Goal: Transaction & Acquisition: Purchase product/service

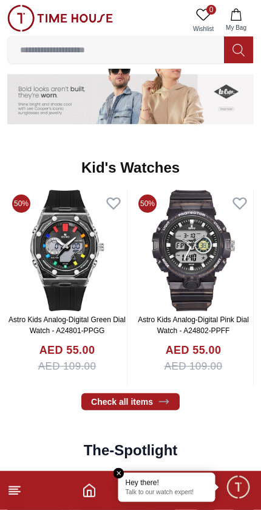
scroll to position [1673, 0]
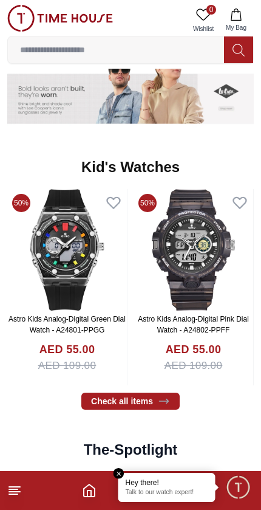
click at [108, 291] on img at bounding box center [67, 250] width 120 height 122
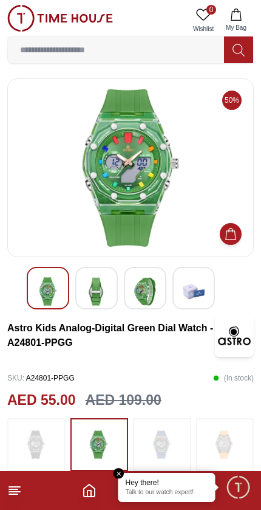
click at [199, 292] on img at bounding box center [194, 291] width 22 height 29
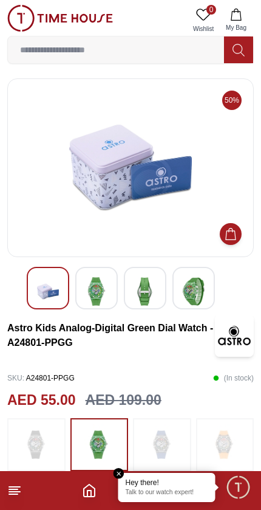
click at [154, 289] on img at bounding box center [145, 291] width 22 height 29
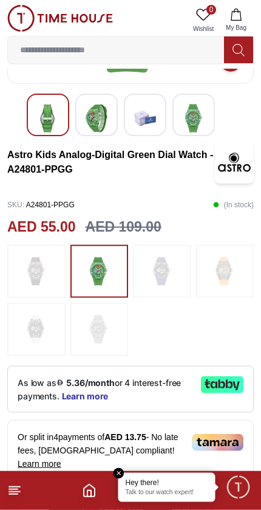
click at [234, 276] on img at bounding box center [225, 271] width 30 height 41
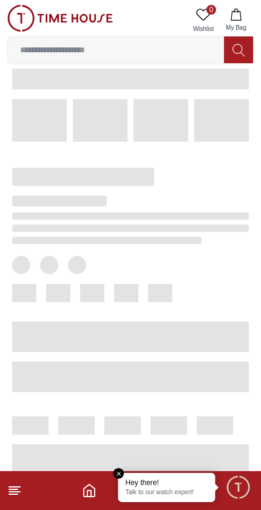
click at [117, 342] on span at bounding box center [130, 337] width 237 height 30
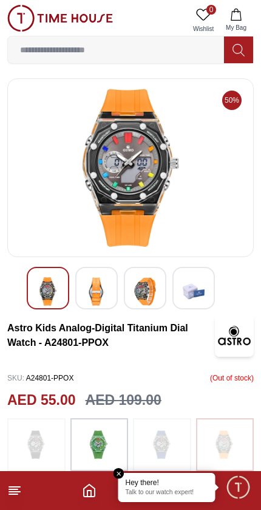
click at [102, 298] on img at bounding box center [97, 291] width 22 height 29
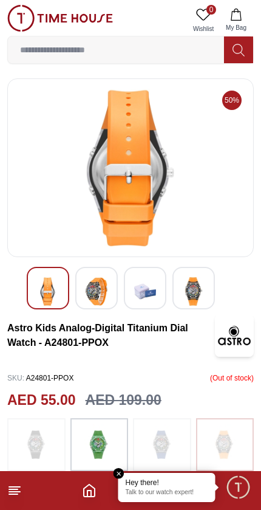
click at [201, 294] on img at bounding box center [194, 291] width 22 height 29
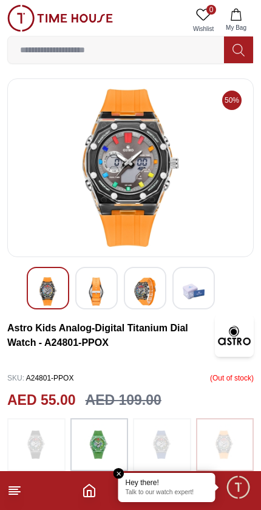
click at [12, 11] on img at bounding box center [60, 18] width 106 height 27
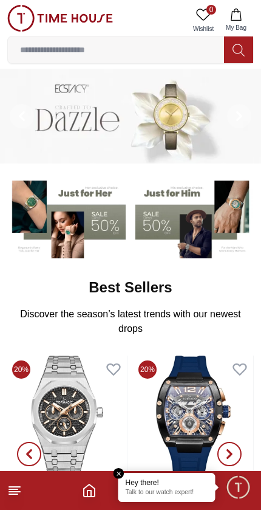
click at [40, 54] on input at bounding box center [116, 50] width 216 height 24
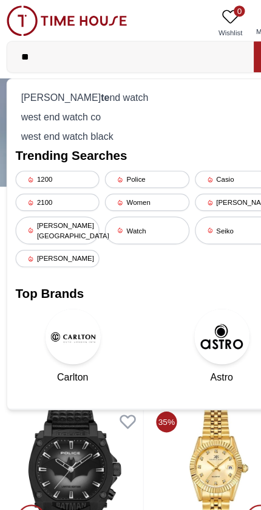
type input "*"
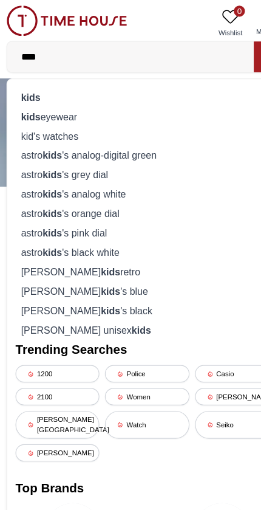
type input "****"
click at [29, 116] on div "kid's watches" at bounding box center [130, 119] width 231 height 17
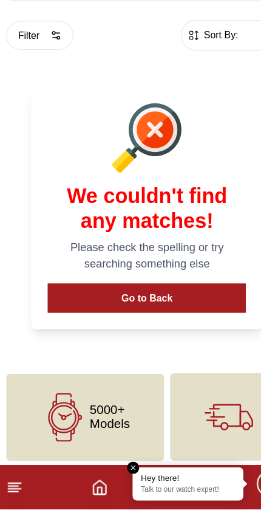
click at [181, 312] on button "Go to Back" at bounding box center [131, 325] width 174 height 26
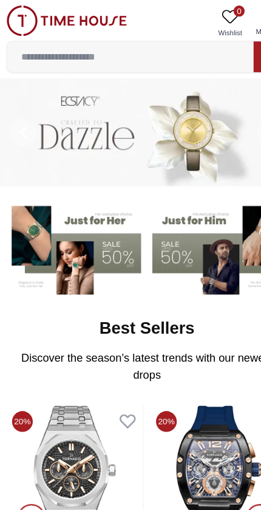
click at [43, 52] on input at bounding box center [116, 50] width 216 height 24
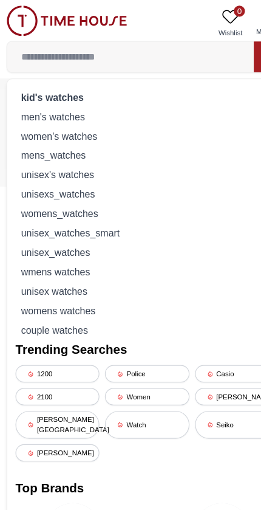
click at [31, 83] on strong "kid's watches" at bounding box center [47, 85] width 55 height 10
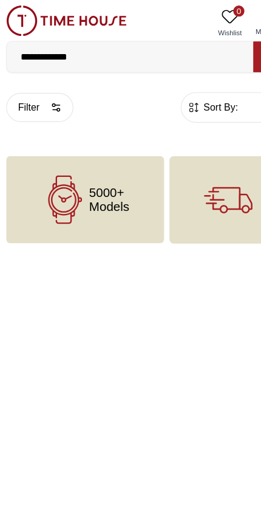
click at [35, 50] on input "**********" at bounding box center [116, 50] width 216 height 24
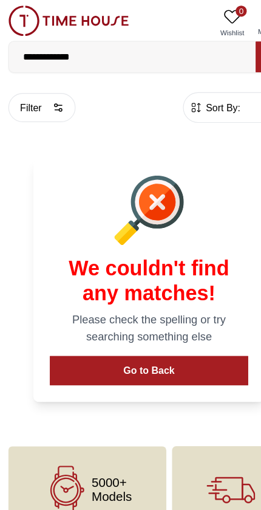
click at [36, 44] on input "**********" at bounding box center [116, 50] width 216 height 24
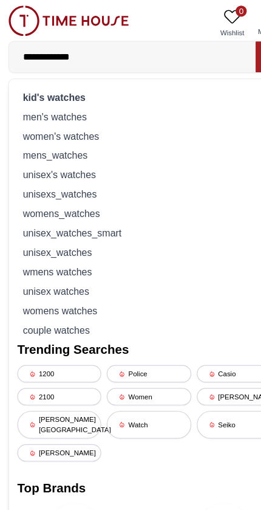
click at [39, 50] on input "**********" at bounding box center [116, 50] width 216 height 24
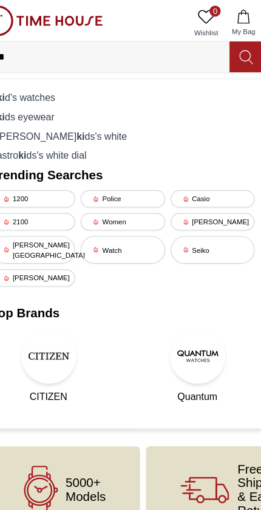
type input "*"
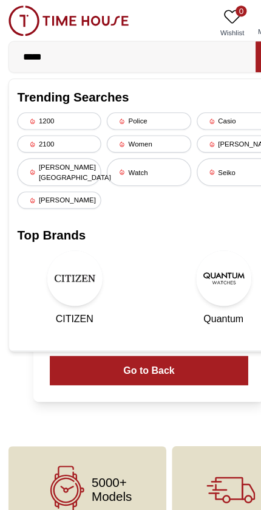
type input "*****"
click at [147, 240] on link "Quantum" at bounding box center [196, 253] width 100 height 66
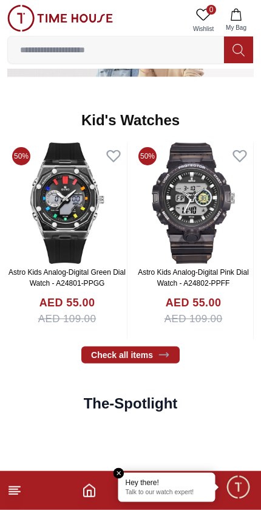
scroll to position [1742, 0]
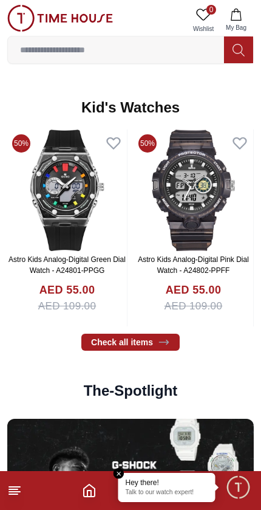
click at [165, 340] on icon at bounding box center [164, 342] width 12 height 12
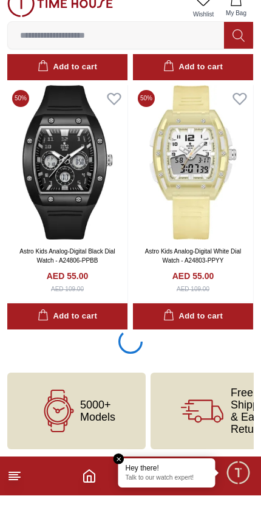
scroll to position [2269, 0]
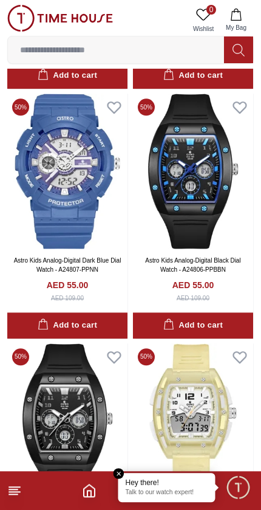
scroll to position [2028, 0]
click at [102, 234] on img at bounding box center [67, 171] width 120 height 155
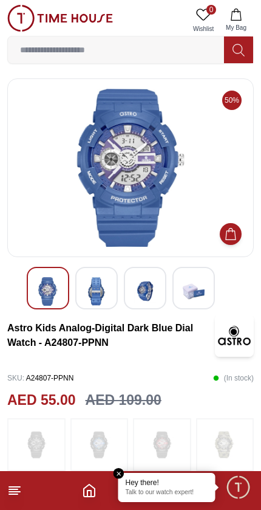
click at [147, 297] on img at bounding box center [145, 291] width 22 height 29
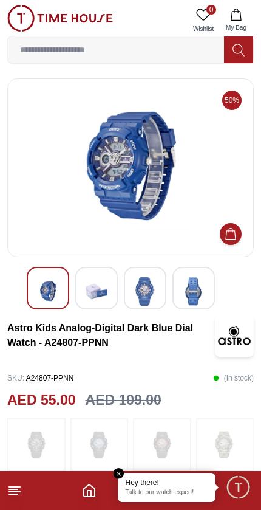
click at [194, 291] on img at bounding box center [194, 291] width 22 height 29
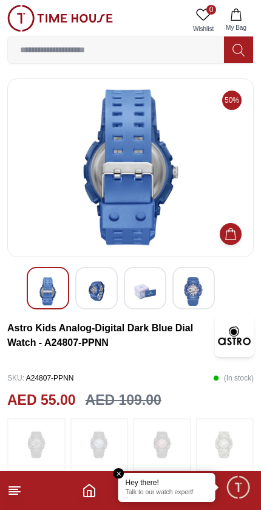
click at [57, 302] on img at bounding box center [48, 291] width 22 height 29
click at [102, 299] on img at bounding box center [97, 291] width 22 height 29
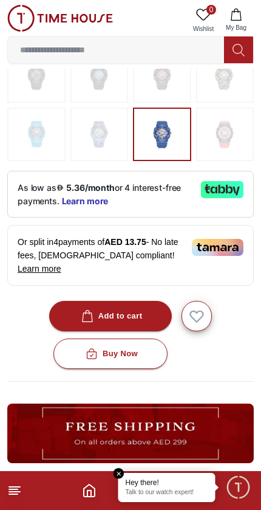
scroll to position [370, 0]
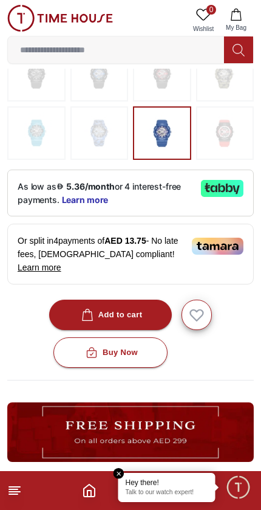
click at [126, 308] on div "Add to cart" at bounding box center [111, 315] width 64 height 14
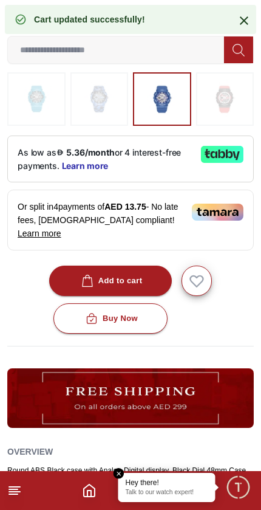
scroll to position [412, 0]
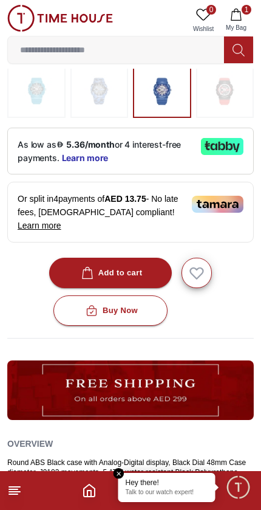
click at [240, 24] on span "My Bag" at bounding box center [236, 27] width 30 height 9
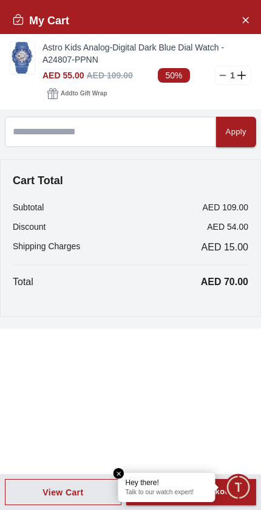
click at [244, 26] on icon "Close Account" at bounding box center [246, 19] width 10 height 15
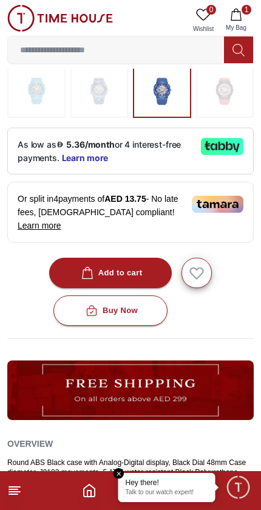
click at [44, 44] on input at bounding box center [116, 50] width 216 height 24
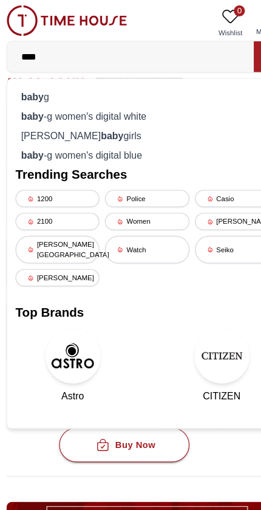
type input "****"
click at [29, 120] on div "lee cooper baby girls" at bounding box center [130, 119] width 231 height 17
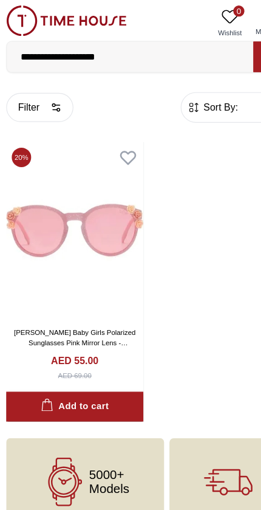
click at [161, 44] on input "**********" at bounding box center [116, 50] width 216 height 24
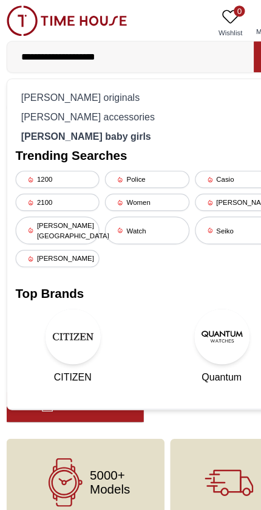
click at [190, 50] on input "**********" at bounding box center [116, 50] width 216 height 24
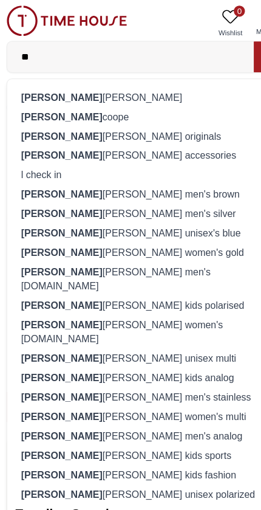
type input "*"
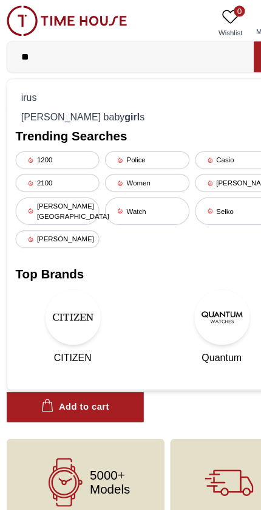
type input "*"
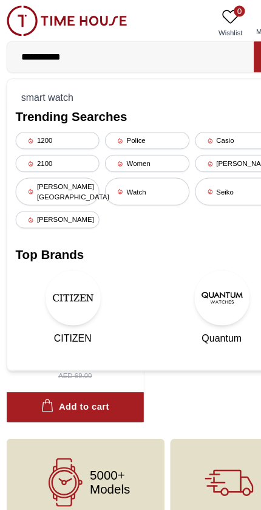
type input "**********"
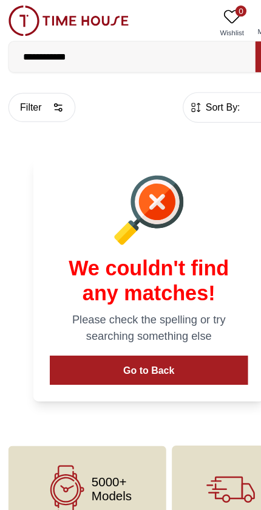
click at [171, 319] on button "Go to Back" at bounding box center [131, 325] width 174 height 26
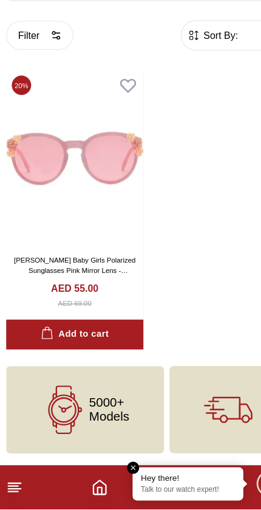
click at [18, 483] on icon at bounding box center [14, 490] width 15 height 15
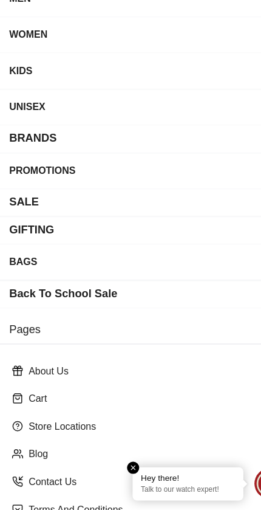
click at [16, 481] on icon at bounding box center [17, 486] width 10 height 10
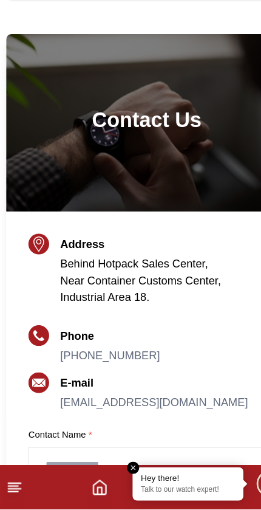
click at [89, 483] on icon "Home" at bounding box center [89, 490] width 15 height 15
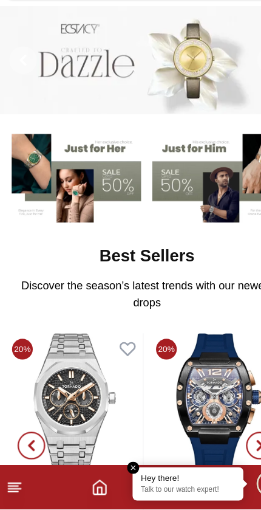
click at [88, 491] on polyline "Home" at bounding box center [90, 494] width 4 height 6
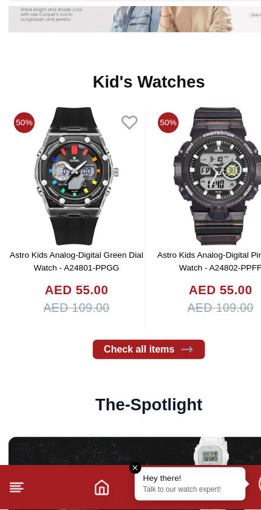
scroll to position [1715, 0]
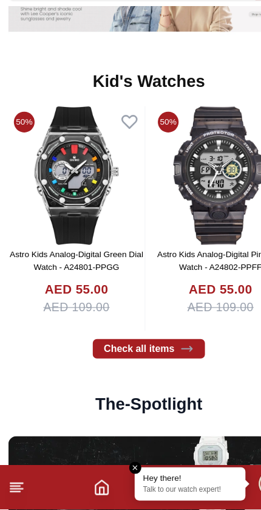
click at [166, 363] on icon at bounding box center [164, 369] width 12 height 12
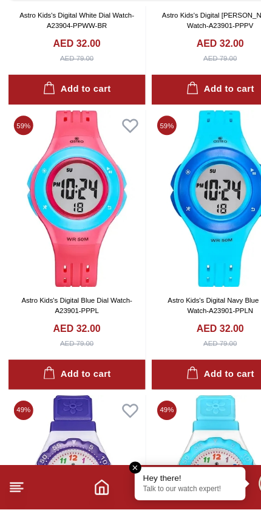
scroll to position [1467, 0]
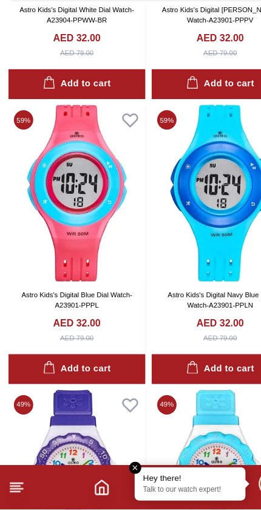
click at [195, 380] on div "Add to cart" at bounding box center [194, 387] width 60 height 14
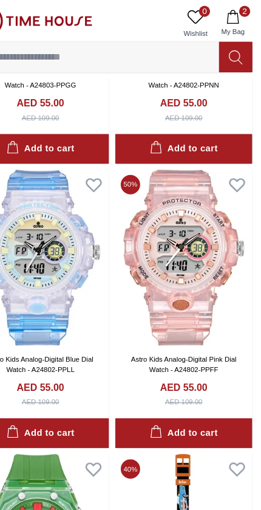
scroll to position [2723, 0]
click at [164, 373] on div "Add to cart" at bounding box center [194, 380] width 60 height 14
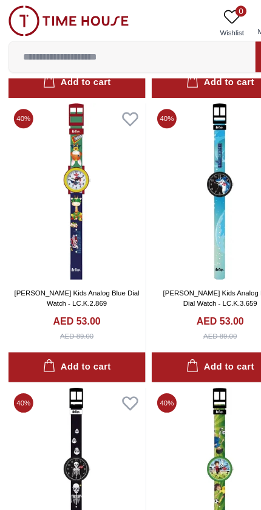
scroll to position [3279, 0]
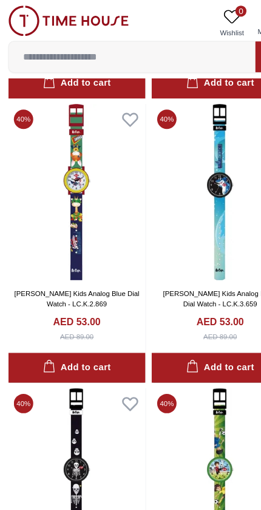
click at [26, 30] on img at bounding box center [60, 18] width 106 height 27
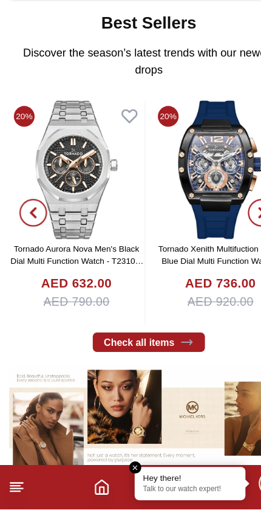
scroll to position [206, 0]
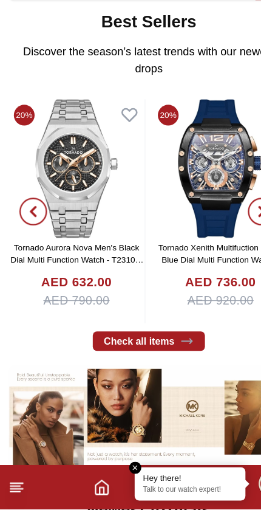
click at [121, 468] on em "Close tooltip" at bounding box center [119, 473] width 11 height 11
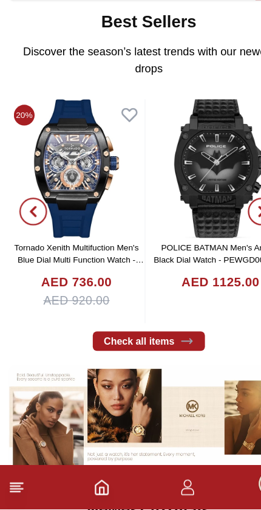
click at [86, 483] on icon "Home" at bounding box center [89, 490] width 15 height 15
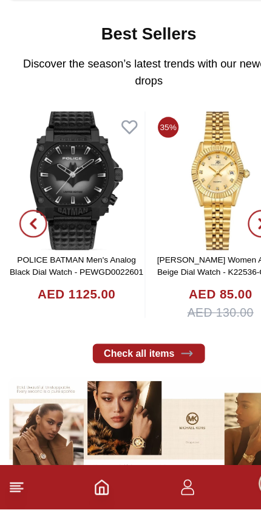
scroll to position [196, 0]
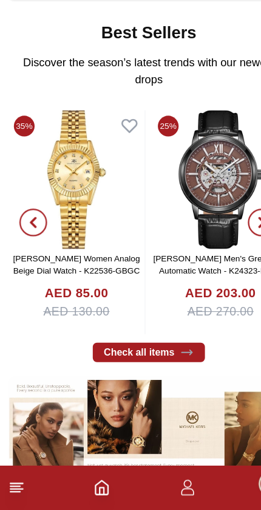
click at [19, 483] on icon at bounding box center [14, 490] width 15 height 15
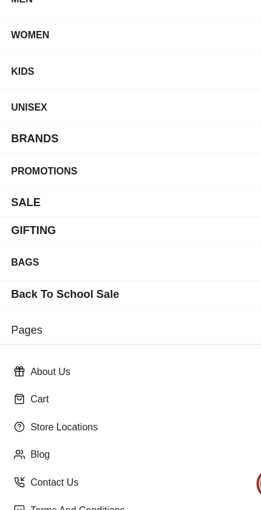
click at [15, 499] on div "Terms And Conditions" at bounding box center [130, 510] width 247 height 22
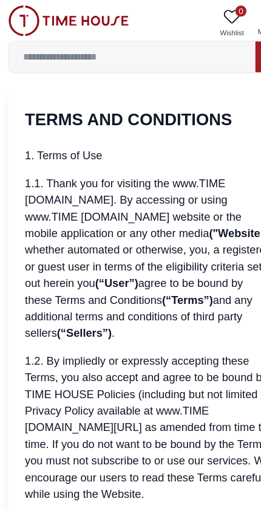
click at [19, 31] on img at bounding box center [60, 18] width 106 height 27
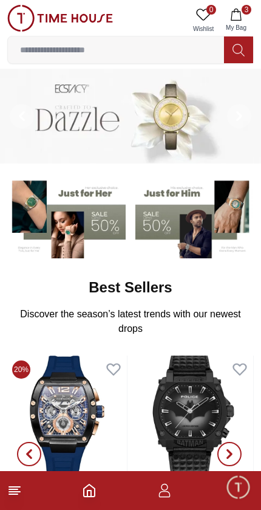
click at [237, 21] on button "3 My Bag" at bounding box center [236, 20] width 35 height 31
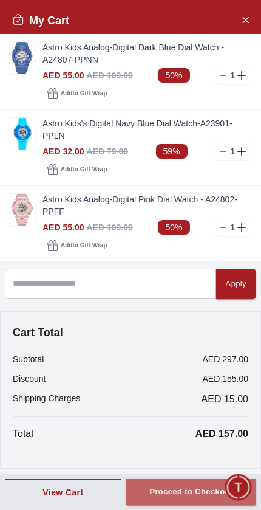
click at [181, 497] on div "Proceed to Checkout" at bounding box center [191, 492] width 83 height 14
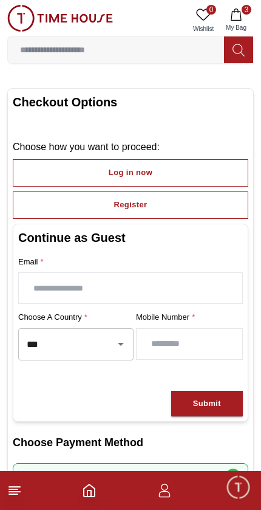
click at [39, 342] on input "***" at bounding box center [59, 344] width 71 height 21
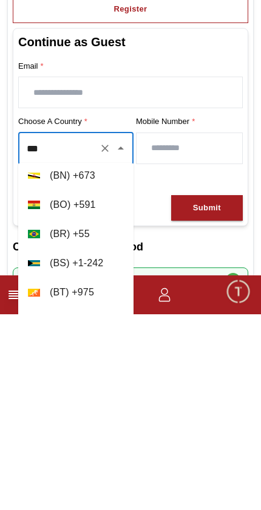
click at [46, 334] on input "***" at bounding box center [59, 344] width 71 height 21
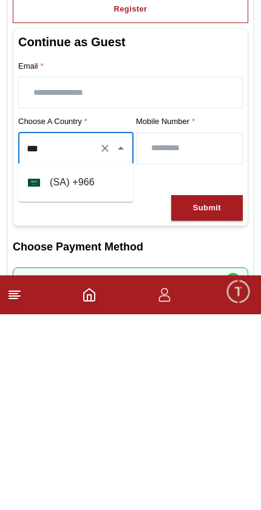
click at [38, 375] on img at bounding box center [34, 379] width 12 height 8
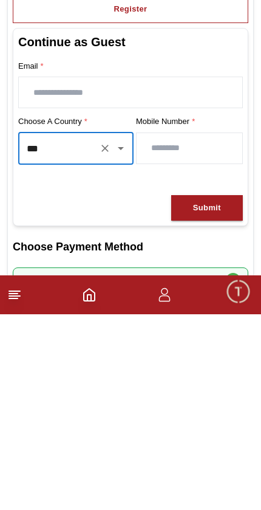
type input "***"
click at [153, 329] on input "number" at bounding box center [190, 344] width 106 height 30
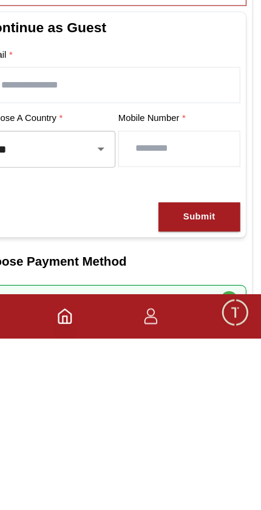
type input "*********"
click at [193, 397] on div "Submit" at bounding box center [207, 404] width 28 height 14
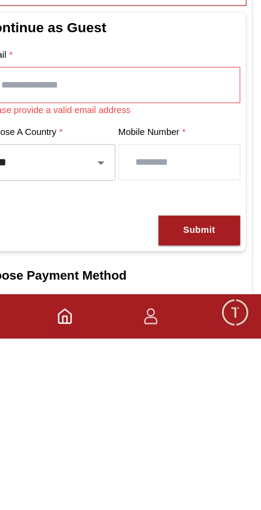
scroll to position [150, 0]
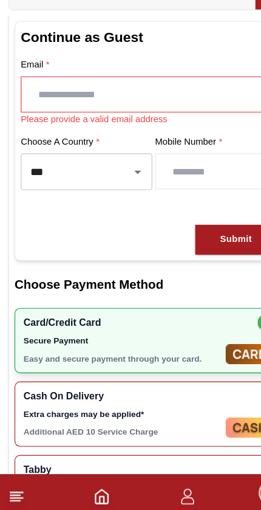
click at [42, 123] on input "text" at bounding box center [131, 138] width 224 height 30
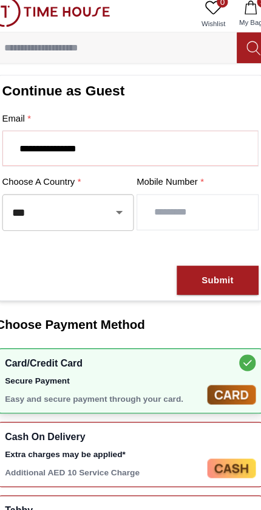
type input "**********"
click at [200, 247] on div "Submit" at bounding box center [207, 254] width 28 height 14
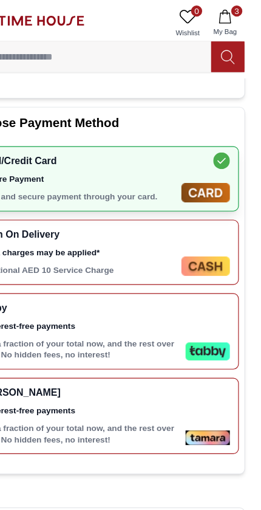
scroll to position [332, 0]
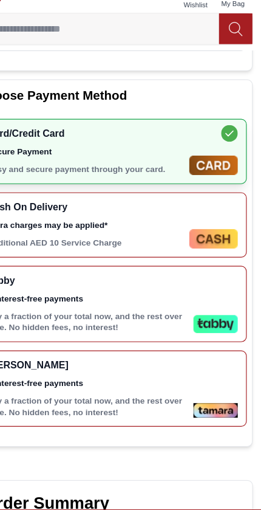
click at [202, 301] on img at bounding box center [221, 309] width 39 height 16
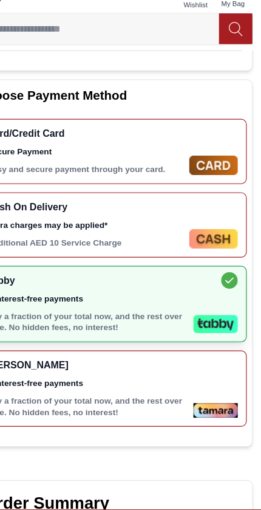
click at [202, 301] on img at bounding box center [221, 309] width 39 height 16
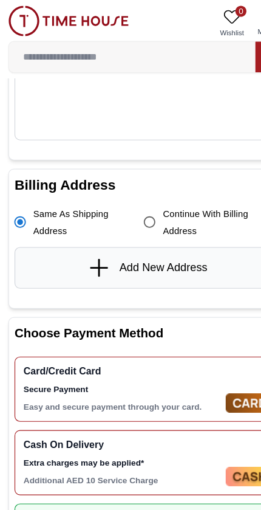
scroll to position [147, 0]
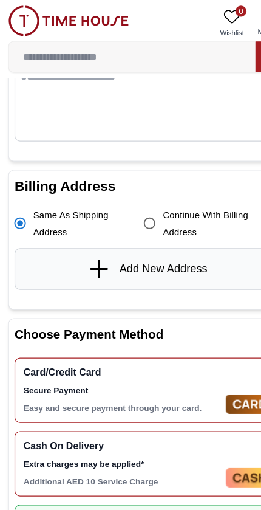
click at [81, 229] on icon at bounding box center [88, 236] width 18 height 16
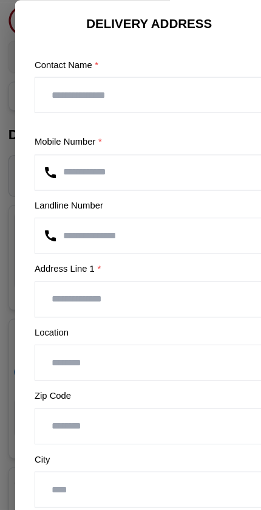
scroll to position [0, 0]
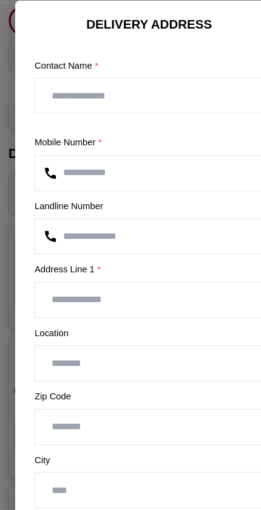
click at [125, 86] on input "text" at bounding box center [131, 84] width 200 height 30
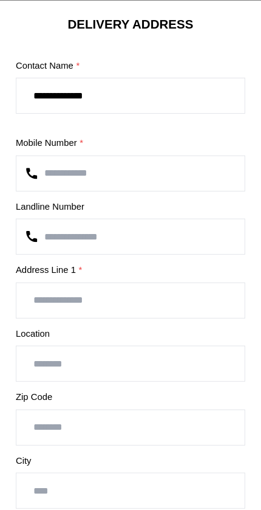
type input "**********"
click at [39, 207] on input "number" at bounding box center [131, 207] width 200 height 30
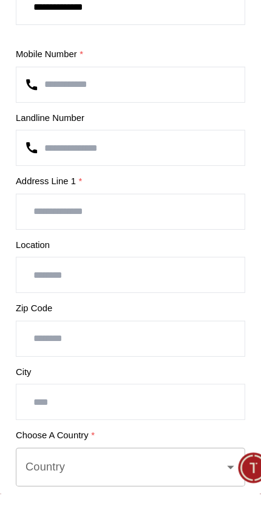
click at [31, 248] on input "text" at bounding box center [131, 263] width 200 height 30
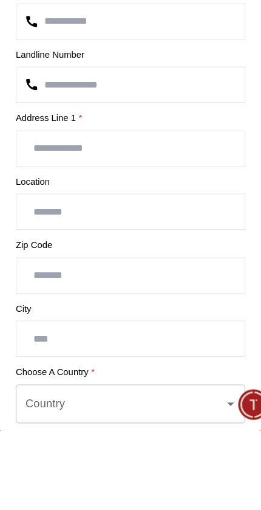
click at [113, 303] on input "text" at bounding box center [131, 318] width 200 height 30
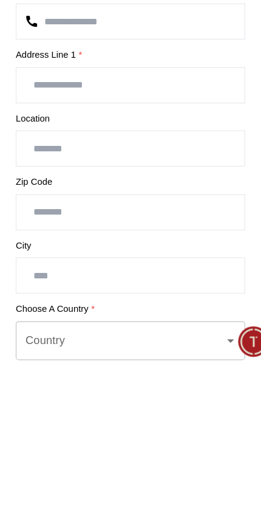
click at [142, 303] on input "text" at bounding box center [131, 318] width 200 height 30
click at [90, 303] on input "text" at bounding box center [131, 318] width 200 height 30
paste input "**********"
type input "********"
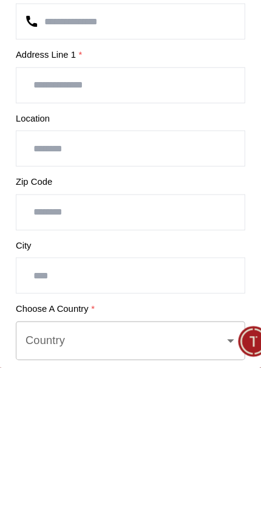
scroll to position [249, 0]
click at [86, 303] on input "text" at bounding box center [131, 318] width 200 height 30
paste input "**********"
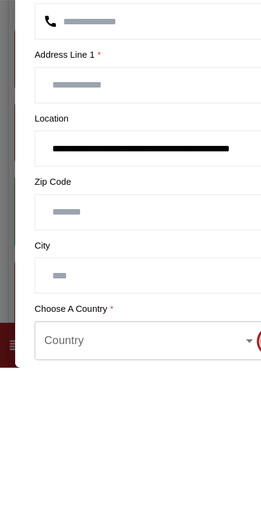
type input "**********"
click at [125, 359] on input "number" at bounding box center [131, 374] width 200 height 30
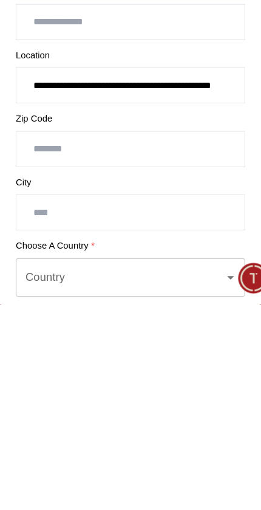
scroll to position [610, 0]
click at [83, 475] on input "Country" at bounding box center [122, 486] width 172 height 23
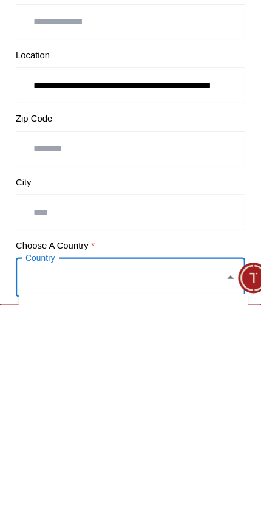
scroll to position [731, 0]
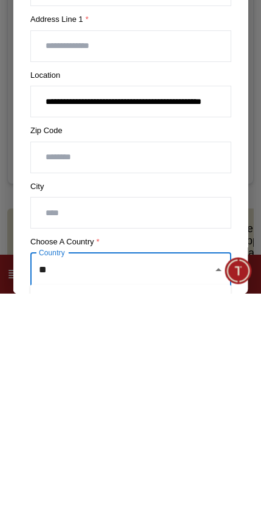
click at [221, 479] on icon "Close" at bounding box center [219, 486] width 15 height 15
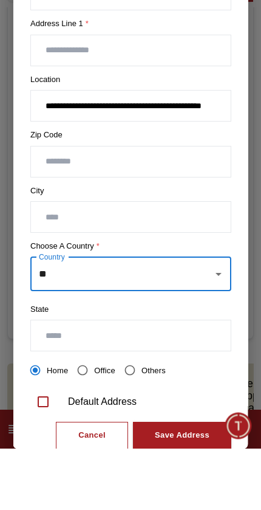
scroll to position [151, 0]
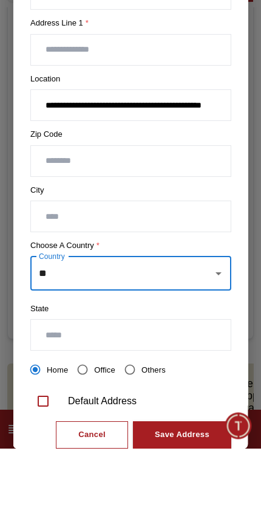
click at [97, 324] on input "**" at bounding box center [122, 335] width 172 height 23
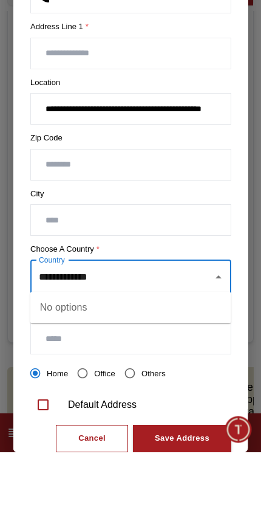
type input "**********"
click at [46, 263] on input "text" at bounding box center [131, 278] width 200 height 30
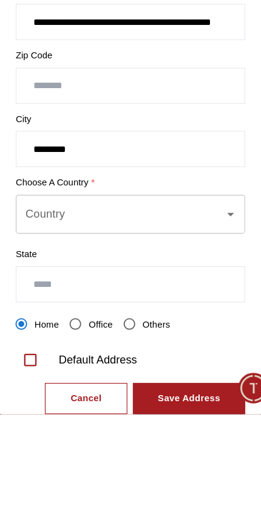
type input "********"
click at [34, 207] on input "number" at bounding box center [131, 222] width 200 height 30
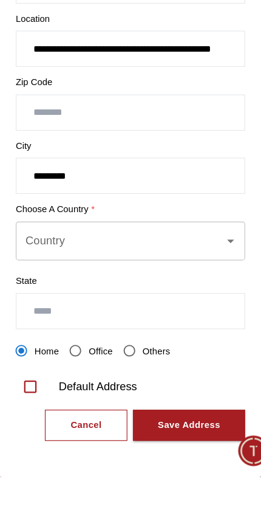
scroll to position [182, 0]
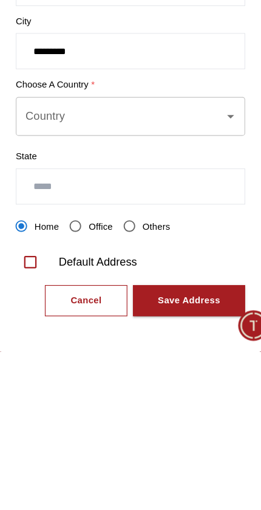
click at [32, 351] on input "text" at bounding box center [131, 366] width 200 height 30
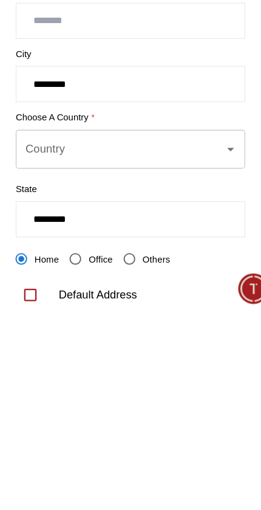
scroll to position [109, 0]
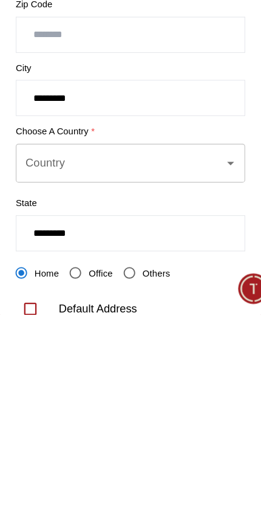
type input "*********"
click at [36, 360] on div "Country Country" at bounding box center [130, 377] width 201 height 34
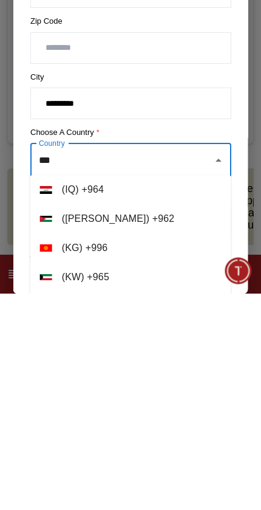
scroll to position [0, 0]
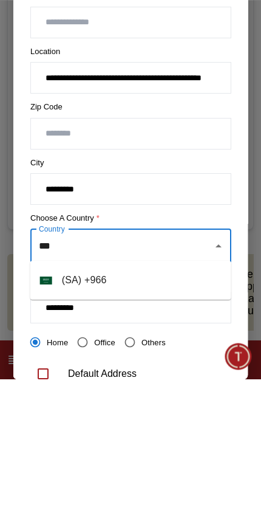
click at [50, 407] on img at bounding box center [46, 411] width 12 height 8
type input "**********"
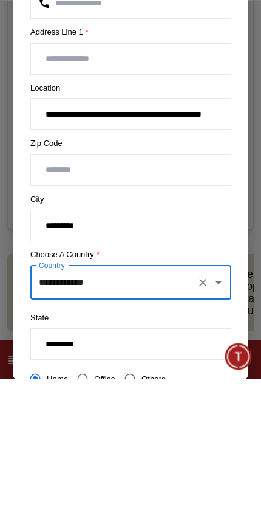
scroll to position [61, 0]
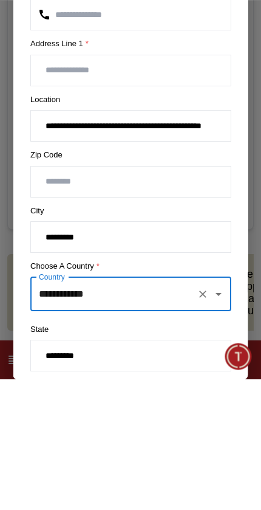
click at [43, 297] on input "number" at bounding box center [131, 312] width 200 height 30
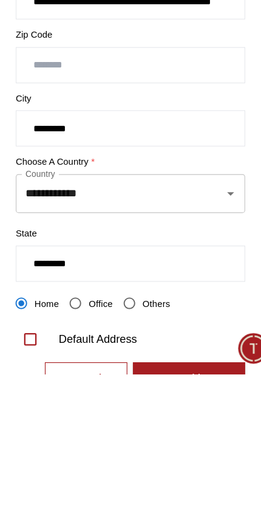
scroll to position [134, 0]
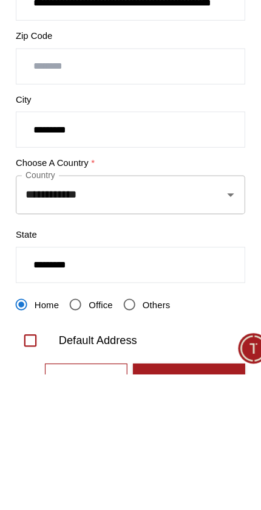
type input "*****"
click at [68, 281] on input "********" at bounding box center [131, 296] width 200 height 30
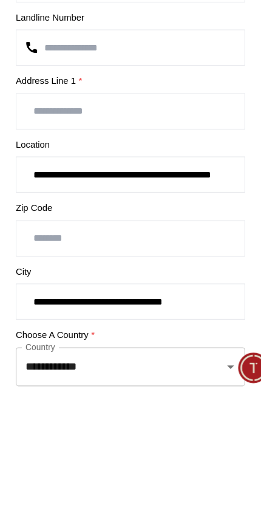
scroll to position [0, 0]
click at [31, 248] on input "text" at bounding box center [131, 263] width 200 height 30
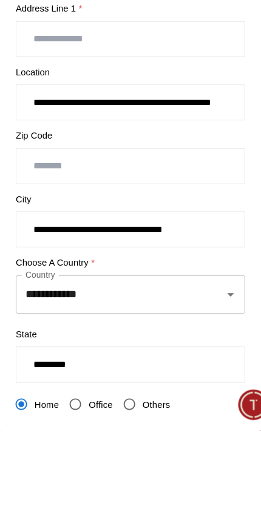
scroll to position [97, 0]
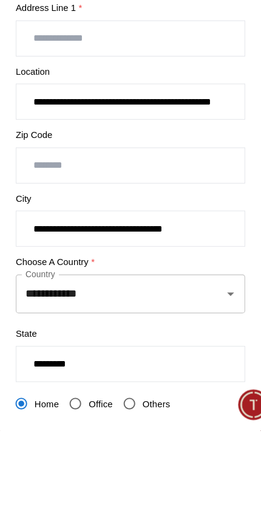
click at [167, 318] on input "**********" at bounding box center [131, 333] width 200 height 30
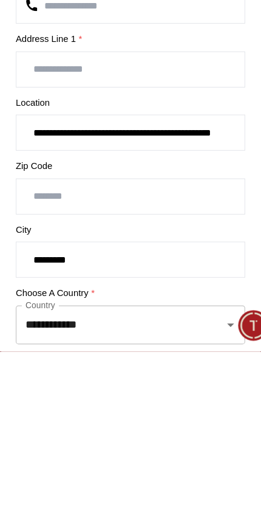
scroll to position [0, 0]
type input "********"
click at [31, 248] on input "text" at bounding box center [131, 263] width 200 height 30
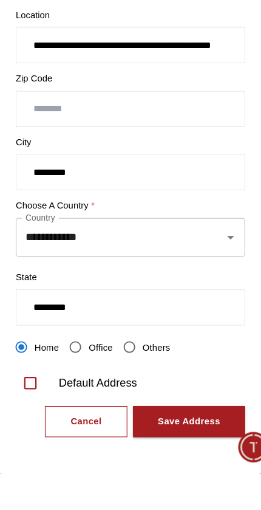
scroll to position [182, 0]
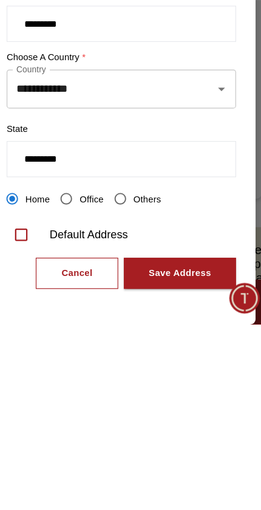
type input "**********"
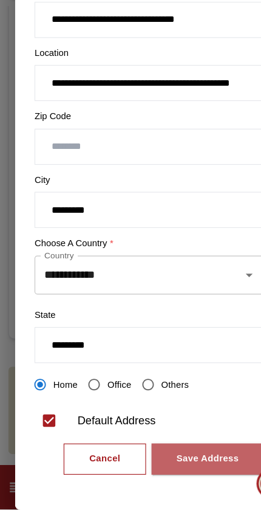
click at [176, 459] on div "Save Address" at bounding box center [182, 466] width 55 height 14
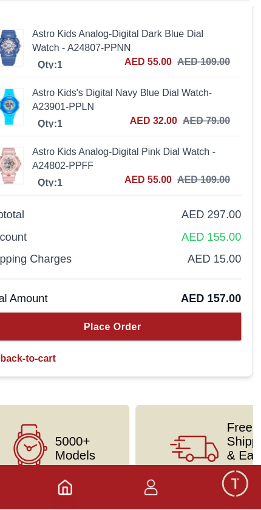
scroll to position [690, 0]
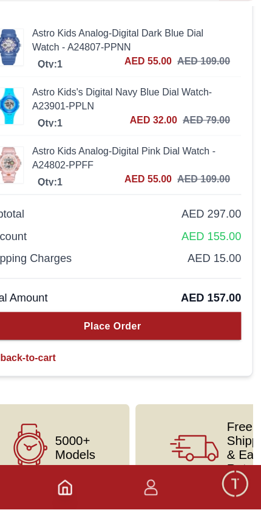
click at [171, 337] on button "Place Order" at bounding box center [131, 349] width 226 height 24
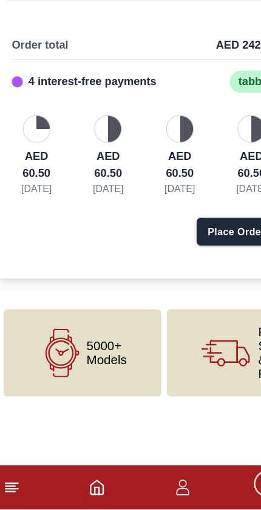
scroll to position [0, 13]
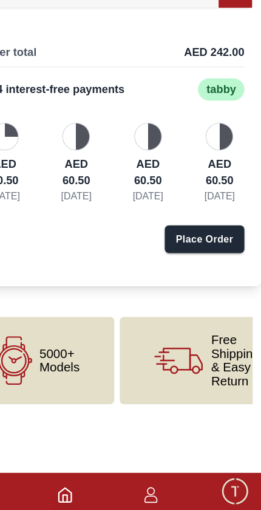
click at [111, 227] on div "Order total AED 242.00 4 interest-free payments tabby AED 60.50 Today AED 60.50…" at bounding box center [130, 194] width 261 height 251
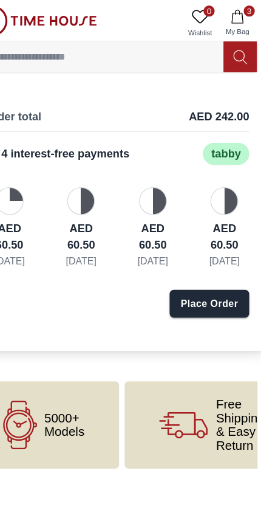
click at [187, 272] on div "Place Order" at bounding box center [212, 266] width 50 height 12
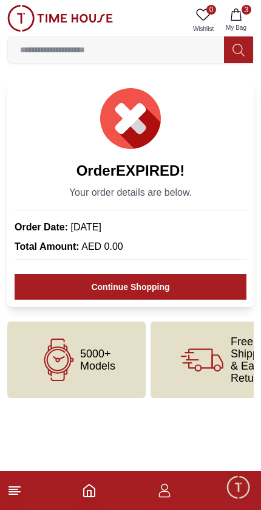
click at [244, 20] on button "3 My Bag" at bounding box center [236, 20] width 35 height 31
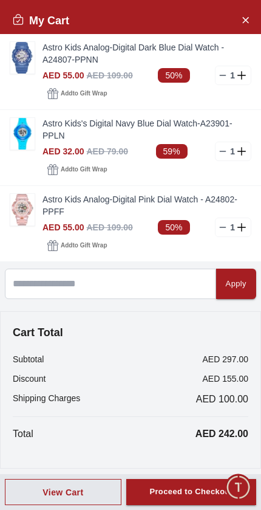
click at [17, 247] on div "Astro Kids Analog-Digital Pink Dial Watch - A24802-PPFF AED 55.00 AED 109.00 50…" at bounding box center [130, 223] width 261 height 75
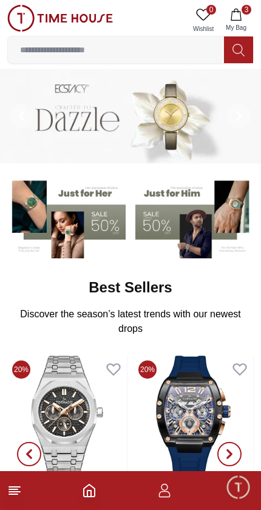
click at [165, 494] on icon "button" at bounding box center [165, 490] width 15 height 15
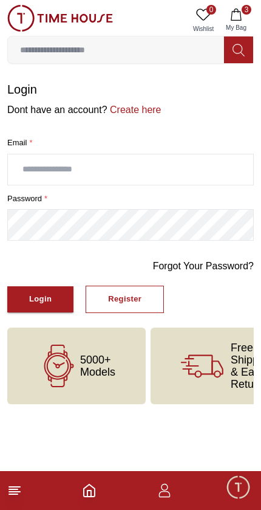
click at [131, 297] on div "Register" at bounding box center [124, 300] width 33 height 14
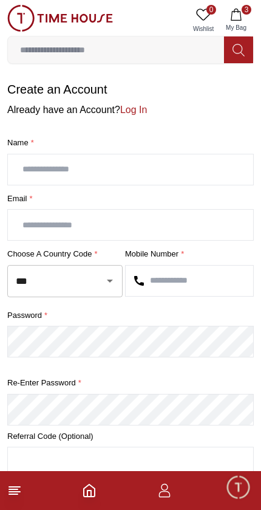
click at [27, 169] on input "text" at bounding box center [131, 169] width 246 height 30
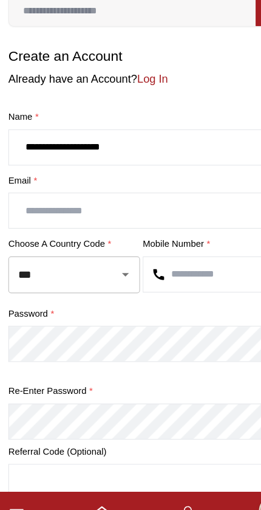
type input "**********"
click at [25, 210] on input "text" at bounding box center [131, 225] width 246 height 30
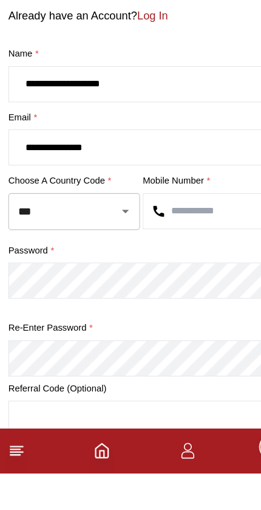
type input "**********"
click at [36, 271] on input "***" at bounding box center [48, 281] width 71 height 21
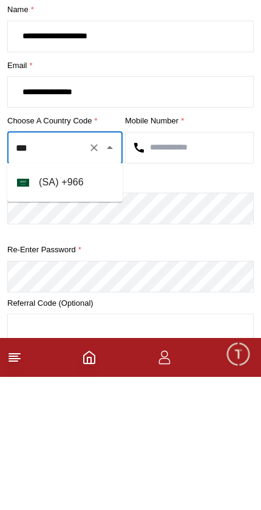
click at [32, 301] on li "( [GEOGRAPHIC_DATA] ) + 966" at bounding box center [65, 315] width 116 height 29
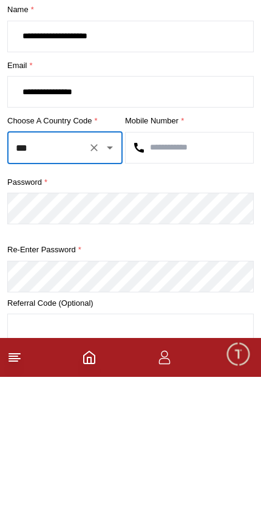
type input "***"
click at [170, 266] on input "text" at bounding box center [190, 281] width 128 height 30
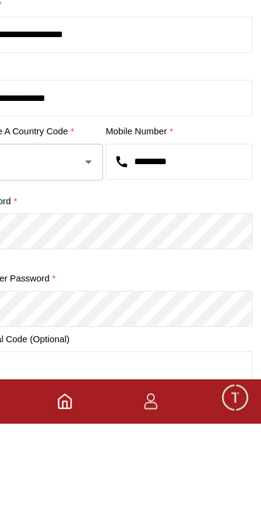
type input "*********"
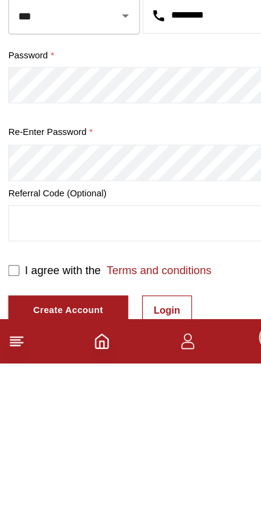
scroll to position [179, 0]
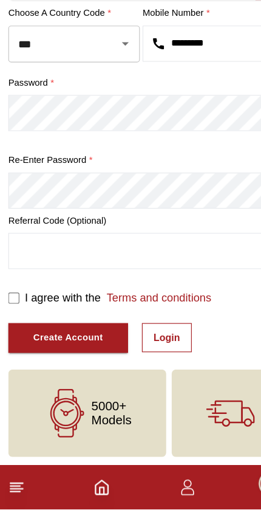
click at [40, 353] on div "Create Account" at bounding box center [59, 360] width 61 height 14
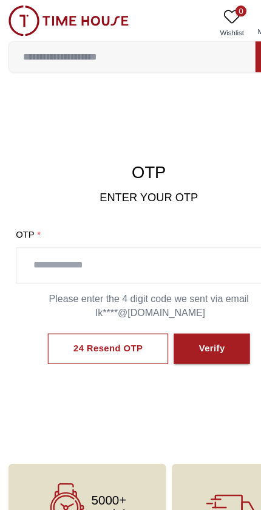
click at [31, 235] on input "text" at bounding box center [131, 233] width 232 height 30
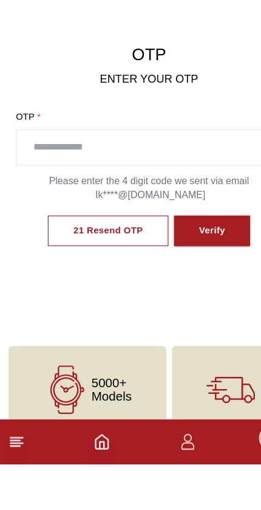
scroll to position [21, 0]
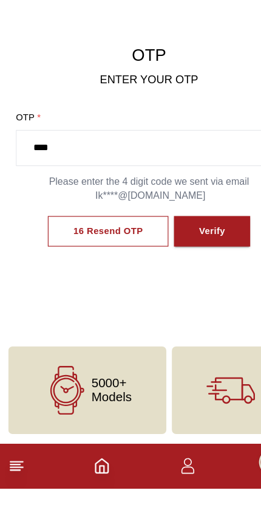
type input "****"
click at [202, 272] on button "Verify" at bounding box center [186, 285] width 67 height 27
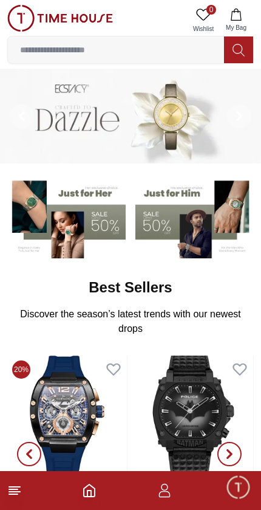
click at [236, 16] on icon "button" at bounding box center [236, 15] width 12 height 12
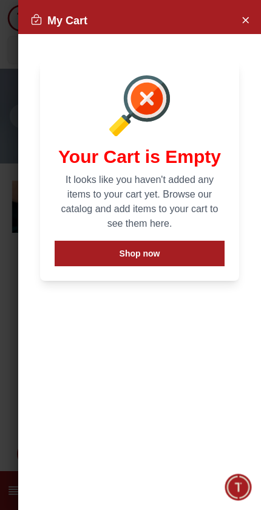
click at [247, 23] on icon "Close Account" at bounding box center [246, 19] width 10 height 15
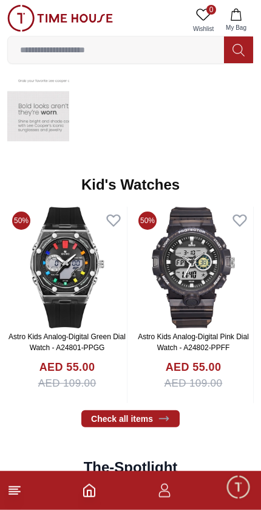
scroll to position [1657, 0]
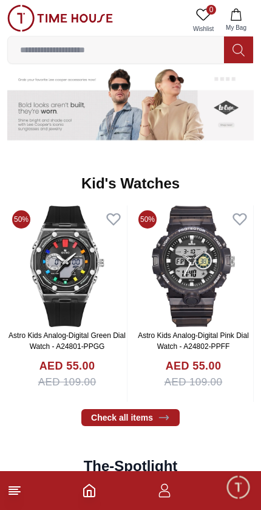
click at [156, 415] on link "Check all items" at bounding box center [130, 417] width 99 height 17
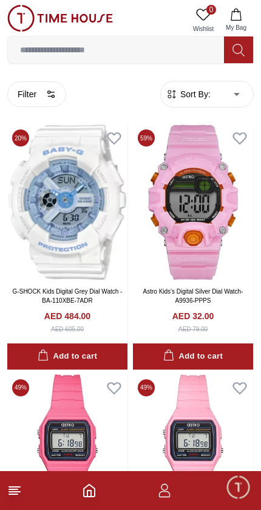
click at [84, 496] on icon "Home" at bounding box center [89, 491] width 11 height 12
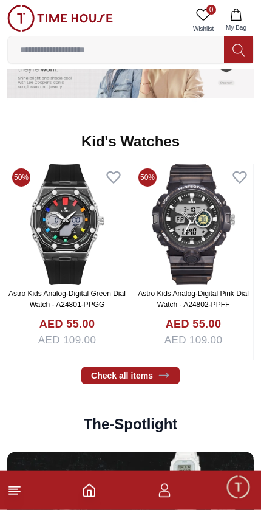
scroll to position [1699, 0]
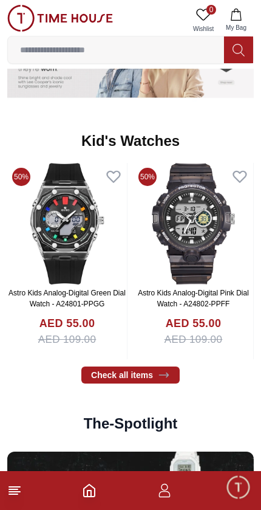
click at [214, 270] on img at bounding box center [194, 224] width 120 height 122
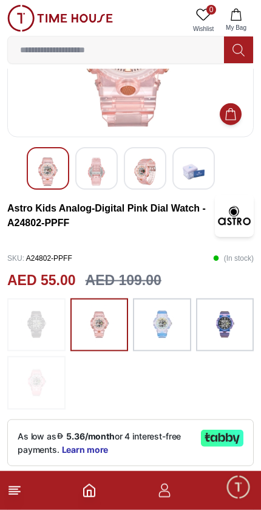
scroll to position [121, 0]
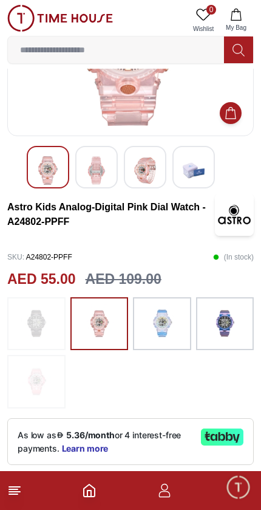
click at [230, 334] on img at bounding box center [225, 323] width 30 height 41
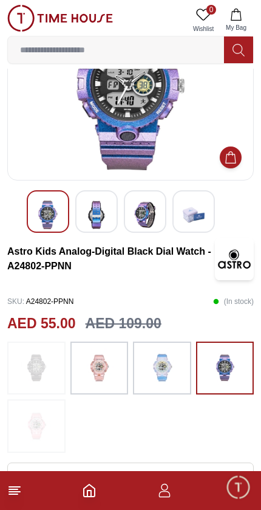
scroll to position [67, 0]
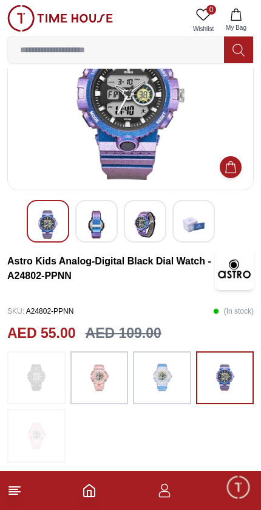
click at [110, 378] on img at bounding box center [99, 378] width 30 height 41
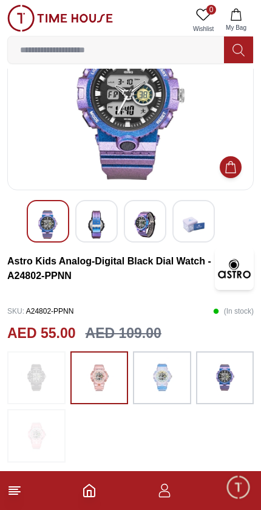
click at [106, 387] on img at bounding box center [99, 378] width 30 height 41
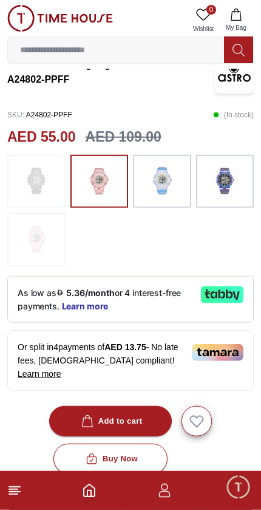
scroll to position [265, 0]
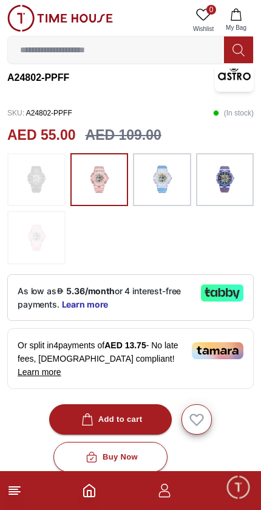
click at [139, 413] on div "Add to cart" at bounding box center [111, 420] width 64 height 14
click at [15, 486] on icon at bounding box center [14, 490] width 15 height 15
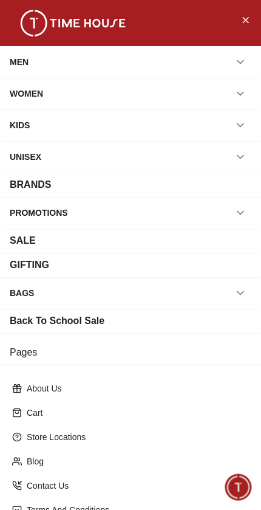
click at [26, 120] on div "KIDS" at bounding box center [20, 125] width 20 height 22
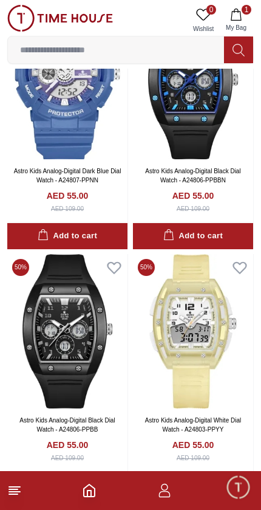
scroll to position [2119, 0]
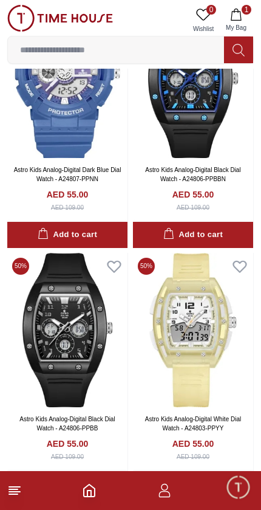
click at [36, 147] on img at bounding box center [67, 80] width 120 height 155
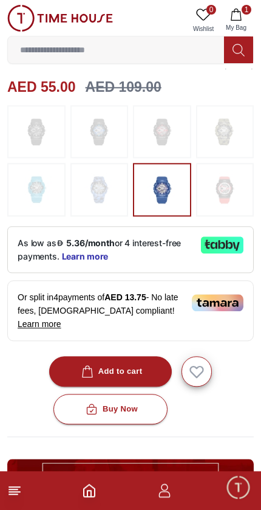
click at [137, 365] on div "Add to cart" at bounding box center [111, 372] width 64 height 14
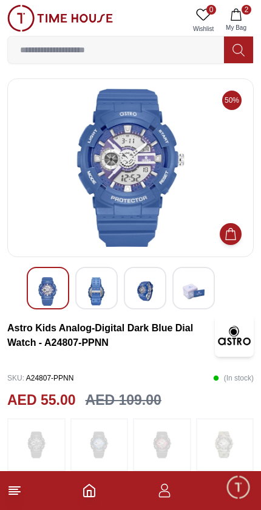
click at [88, 496] on polyline "Home" at bounding box center [90, 494] width 4 height 6
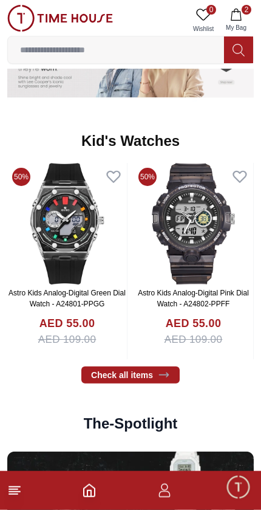
scroll to position [1700, 0]
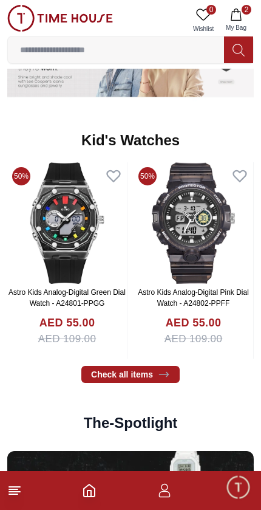
click at [202, 288] on link "Astro Kids Analog-Digital Pink Dial Watch - A24802-PPFF" at bounding box center [193, 297] width 111 height 19
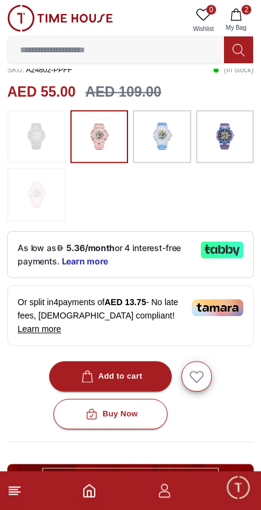
scroll to position [308, 0]
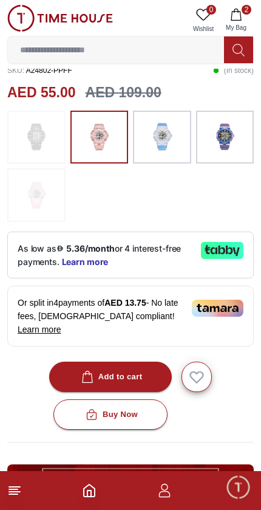
click at [19, 10] on img at bounding box center [60, 18] width 106 height 27
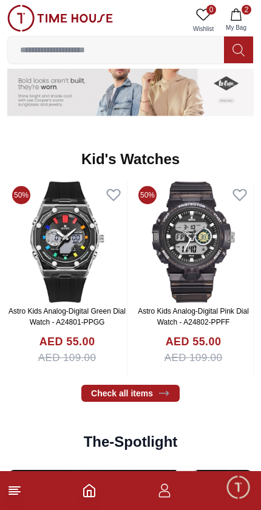
scroll to position [1697, 0]
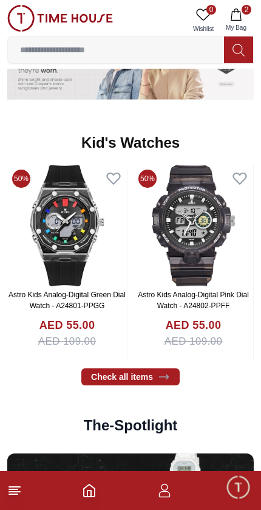
click at [59, 225] on img at bounding box center [67, 226] width 120 height 122
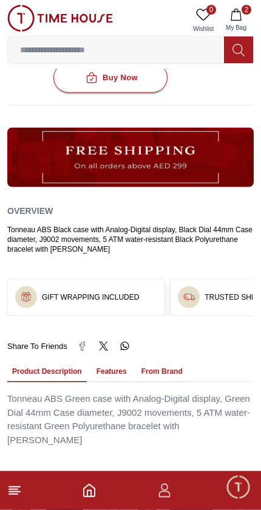
scroll to position [645, 0]
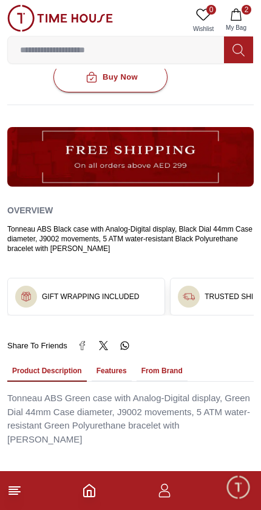
click at [241, 498] on span "Minimize live chat window" at bounding box center [238, 486] width 35 height 35
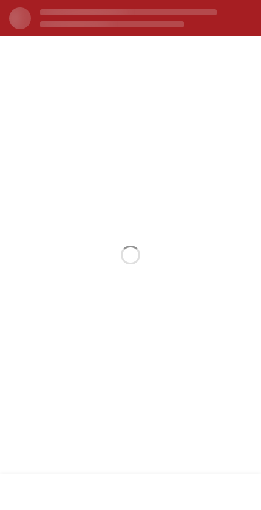
scroll to position [0, 0]
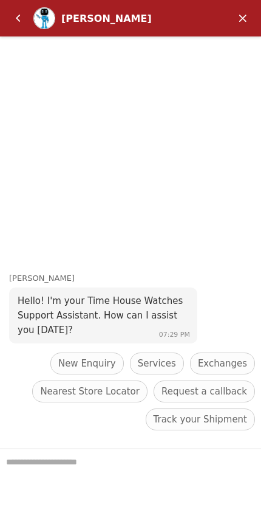
click at [250, 16] on em "Minimize" at bounding box center [243, 18] width 24 height 24
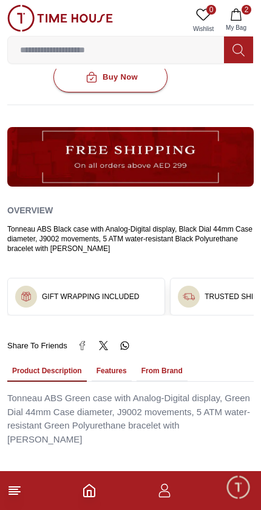
click at [18, 497] on icon at bounding box center [14, 490] width 15 height 15
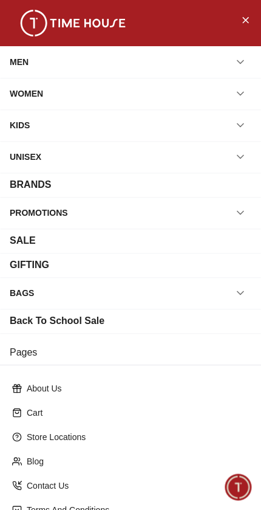
click at [29, 117] on div "KIDS" at bounding box center [20, 125] width 20 height 22
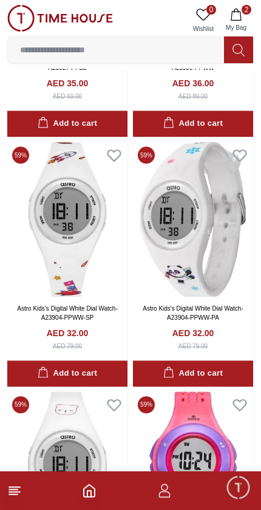
scroll to position [981, 0]
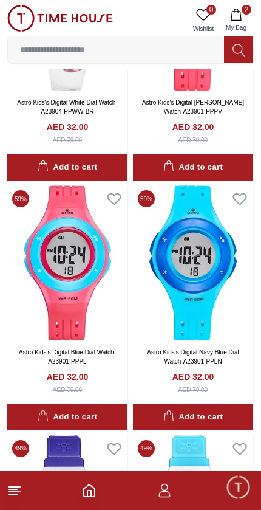
scroll to position [1436, 0]
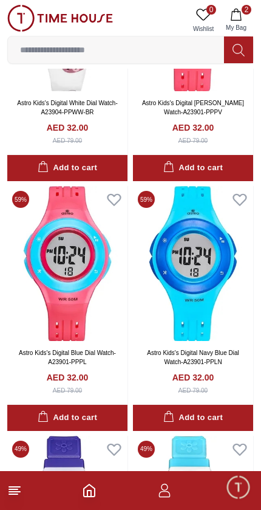
click at [207, 325] on img at bounding box center [193, 263] width 120 height 155
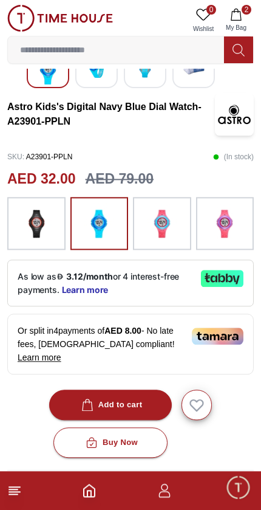
scroll to position [221, 0]
click at [136, 398] on div "Add to cart" at bounding box center [111, 405] width 64 height 14
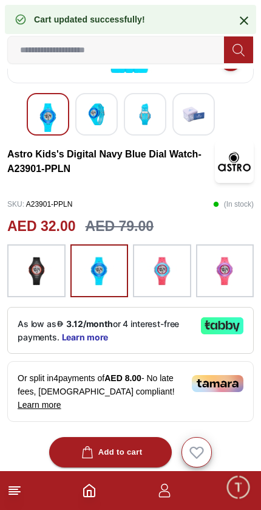
scroll to position [0, 0]
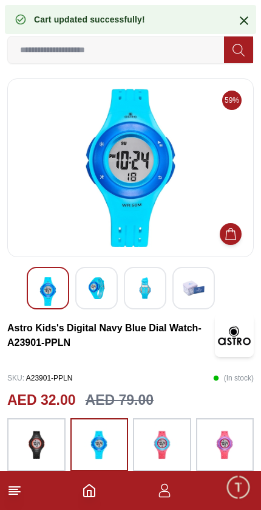
click at [244, 22] on icon at bounding box center [244, 20] width 15 height 15
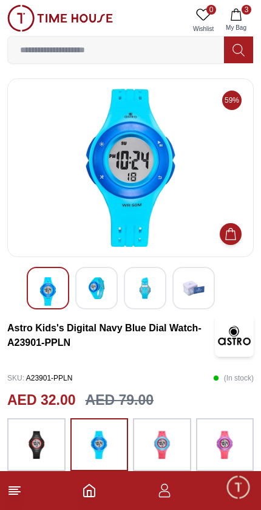
click at [238, 16] on icon "button" at bounding box center [236, 15] width 12 height 12
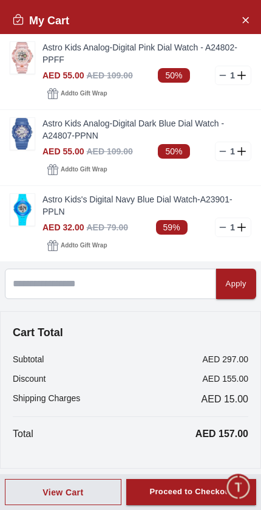
click at [183, 482] on button "Proceed to Checkout" at bounding box center [191, 492] width 130 height 26
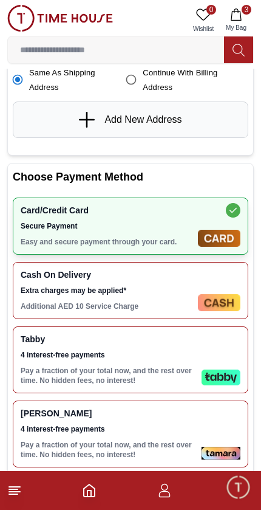
scroll to position [265, 0]
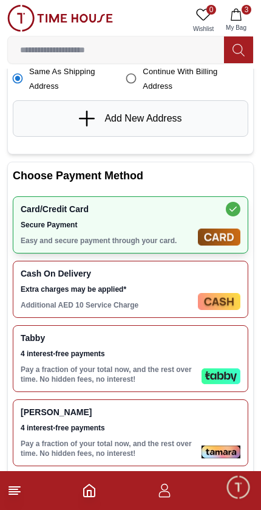
click at [203, 365] on div "Tabby 4 interest-free payments Pay a fraction of your total now, and the rest o…" at bounding box center [131, 358] width 236 height 67
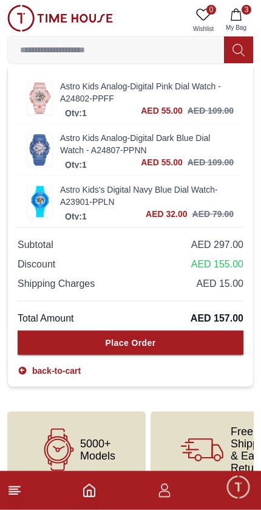
scroll to position [746, 0]
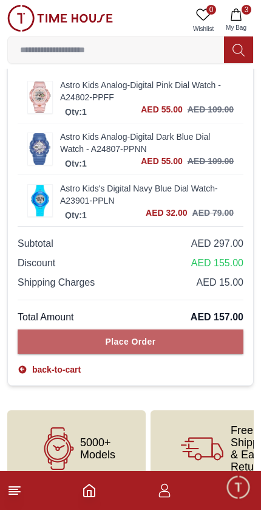
click at [196, 349] on button "Place Order" at bounding box center [131, 342] width 226 height 24
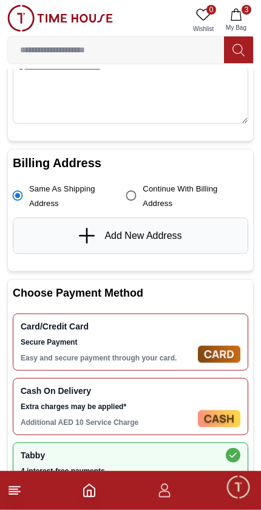
scroll to position [159, 0]
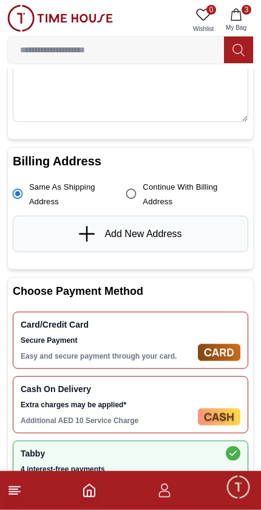
click at [66, 195] on span "Same as Shipping Address" at bounding box center [73, 193] width 88 height 29
click at [50, 179] on span "Same as Shipping Address" at bounding box center [73, 193] width 88 height 29
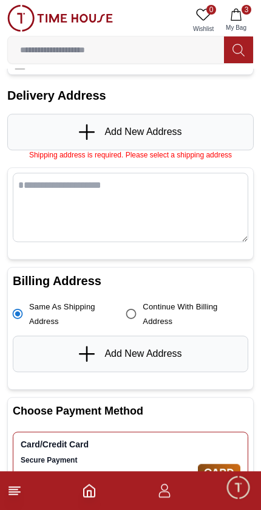
scroll to position [0, 0]
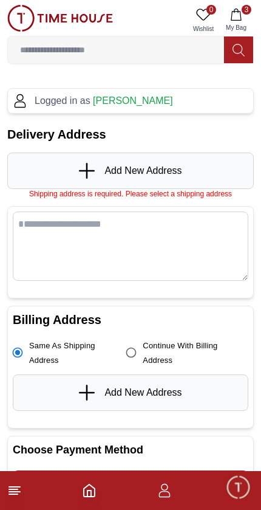
click at [89, 170] on icon at bounding box center [88, 171] width 18 height 16
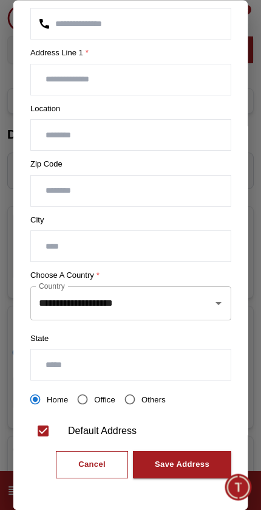
scroll to position [182, 0]
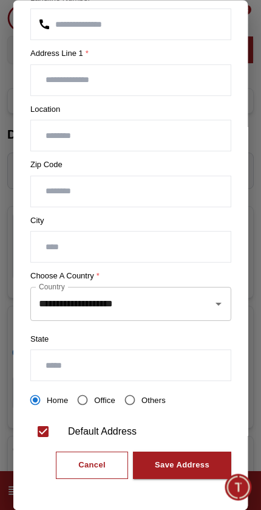
click at [190, 296] on input "**********" at bounding box center [114, 304] width 156 height 23
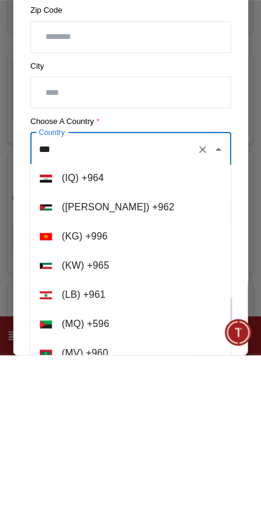
scroll to position [0, 0]
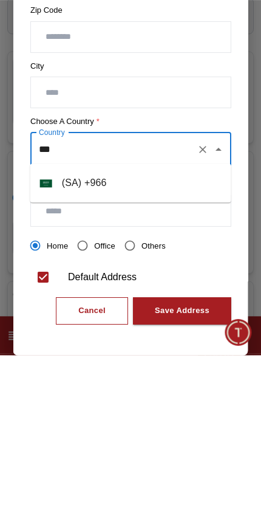
click at [58, 324] on li "( SA ) + 966" at bounding box center [130, 338] width 201 height 29
type input "**********"
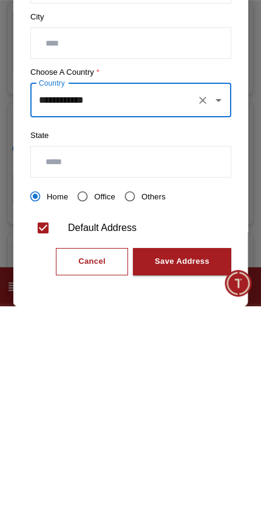
click at [54, 351] on input "text" at bounding box center [131, 366] width 200 height 30
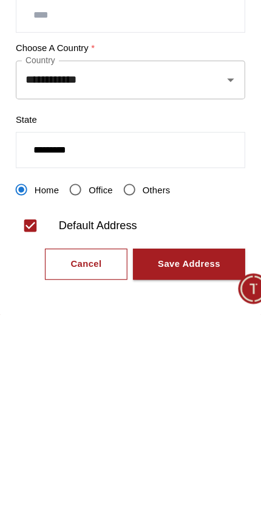
type input "*********"
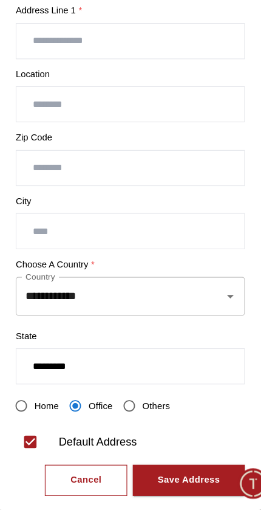
scroll to position [158, 0]
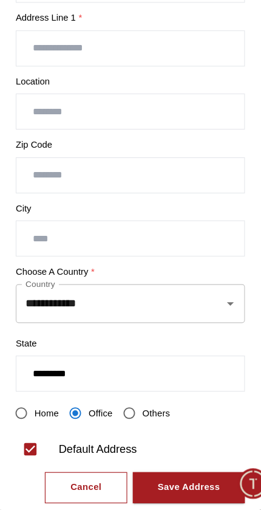
click at [31, 257] on input "text" at bounding box center [131, 272] width 200 height 30
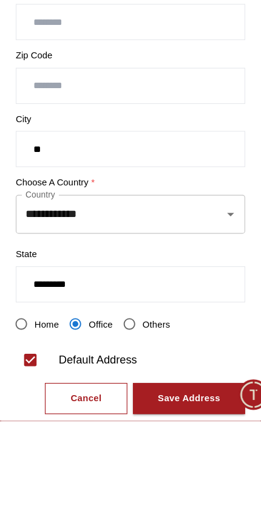
type input "*"
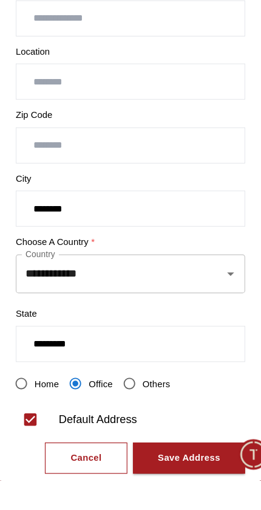
type input "********"
click at [31, 201] on input "number" at bounding box center [131, 216] width 200 height 30
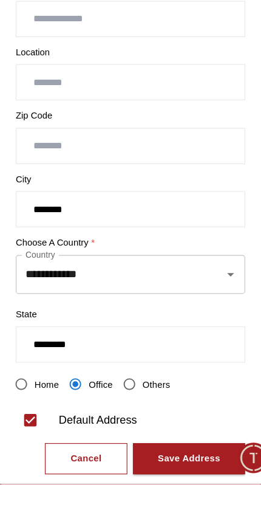
scroll to position [152, 0]
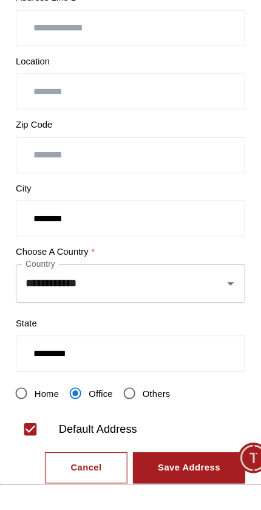
type input "*****"
click at [34, 151] on input "text" at bounding box center [131, 166] width 200 height 30
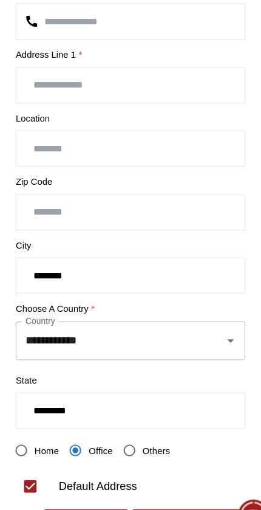
paste input "**********"
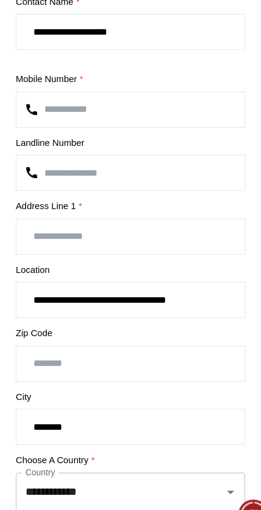
scroll to position [20, 0]
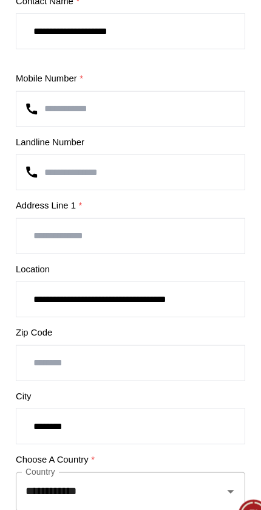
type input "**********"
click at [148, 227] on input "text" at bounding box center [131, 242] width 200 height 30
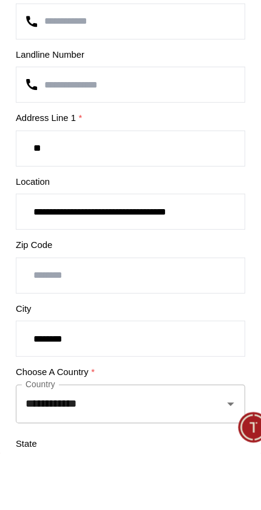
type input "*"
type input "**********"
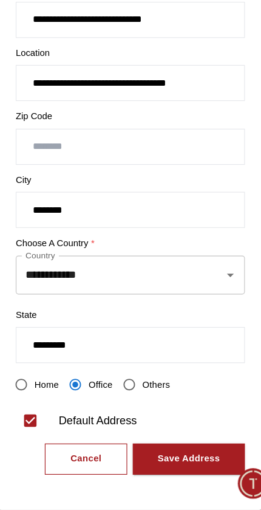
scroll to position [372, 0]
click at [155, 459] on div "Save Address" at bounding box center [182, 466] width 55 height 14
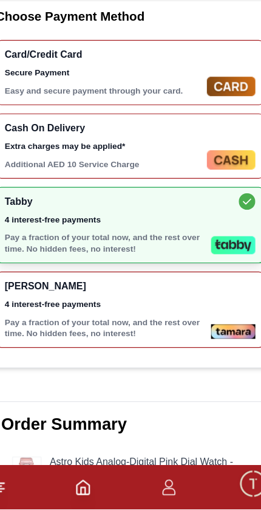
scroll to position [0, 0]
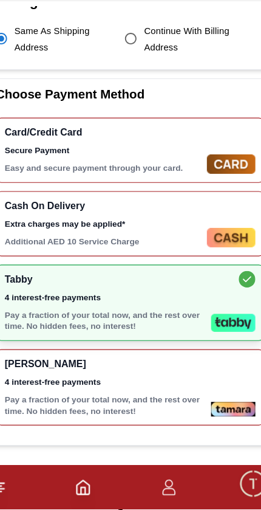
click at [203, 370] on div "Tamara 4 interest-free payments Pay a fraction of your total now, and the rest …" at bounding box center [131, 403] width 236 height 67
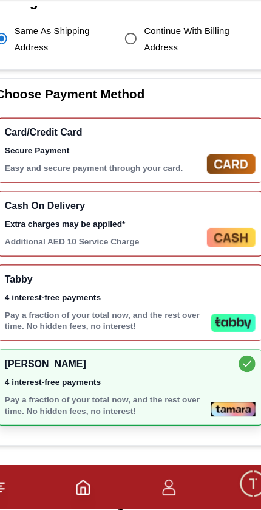
click at [206, 370] on div "Tamara 4 interest-free payments Pay a fraction of your total now, and the rest …" at bounding box center [131, 403] width 236 height 67
click at [209, 339] on img at bounding box center [221, 347] width 39 height 16
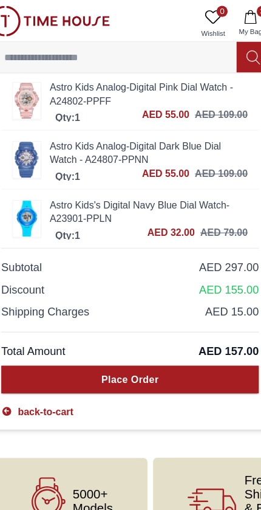
scroll to position [832, 0]
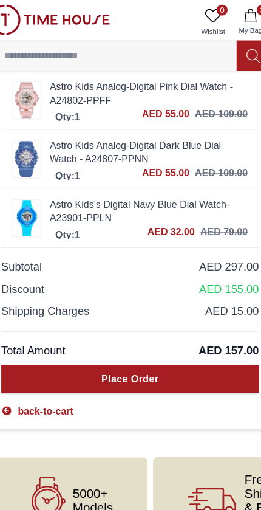
click at [139, 336] on div "Place Order" at bounding box center [131, 333] width 50 height 12
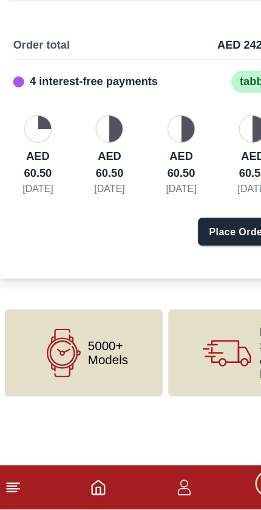
click at [210, 260] on div "Place Order" at bounding box center [212, 266] width 50 height 12
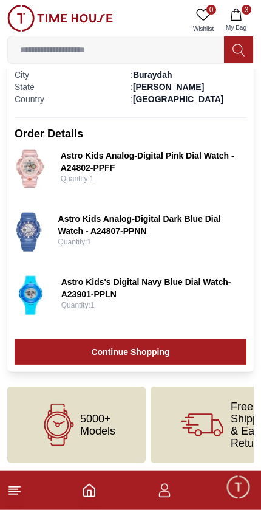
scroll to position [334, 0]
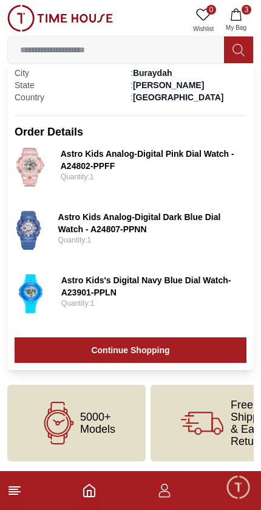
click at [215, 351] on link "Continue Shopping" at bounding box center [131, 351] width 232 height 26
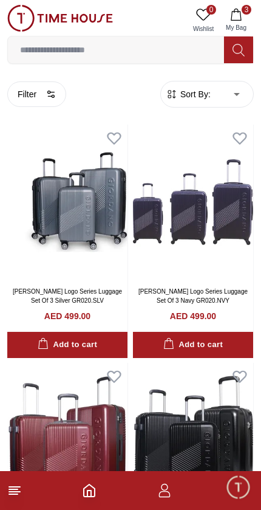
click at [234, 490] on span "Minimize live chat window" at bounding box center [238, 486] width 35 height 35
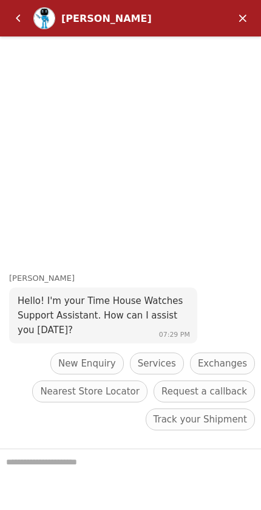
click at [15, 21] on em "Back" at bounding box center [18, 18] width 24 height 24
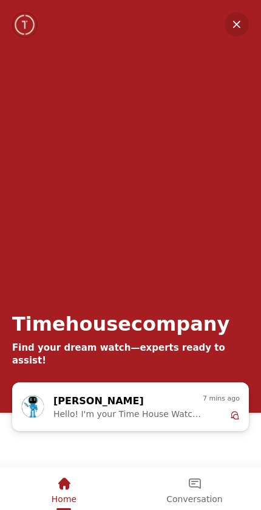
click at [240, 24] on em "Minimize" at bounding box center [237, 24] width 24 height 24
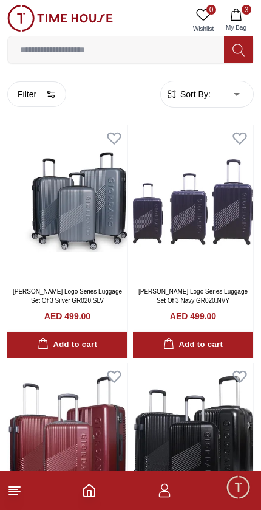
click at [164, 496] on icon "button" at bounding box center [165, 490] width 15 height 15
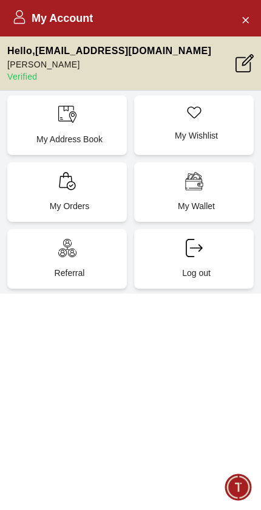
click at [50, 116] on div "My Address Book" at bounding box center [67, 125] width 120 height 60
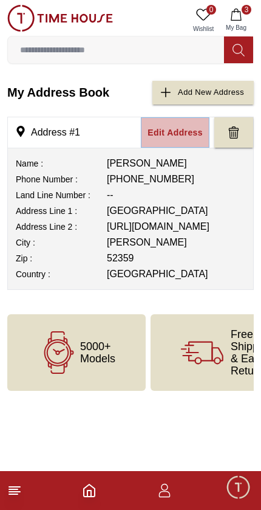
click at [192, 137] on div "Edit Address" at bounding box center [175, 132] width 55 height 12
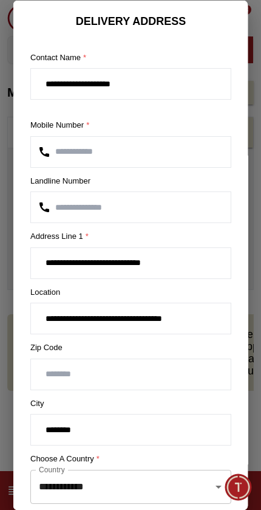
click at [135, 150] on input "**********" at bounding box center [131, 151] width 200 height 30
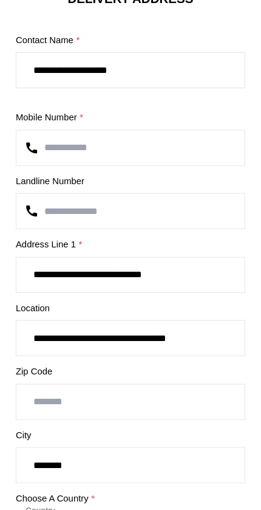
click at [41, 136] on input "**********" at bounding box center [131, 151] width 200 height 30
click at [43, 136] on input "**********" at bounding box center [131, 151] width 200 height 30
type input "**********"
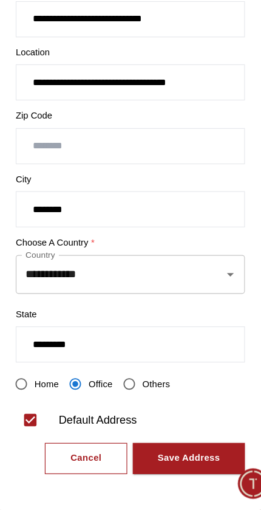
scroll to position [182, 0]
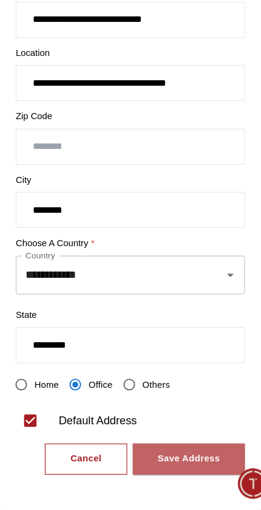
click at [160, 459] on div "Save Address" at bounding box center [182, 466] width 55 height 14
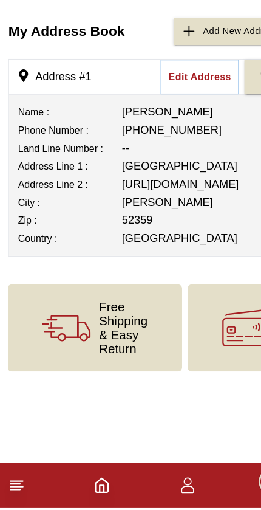
scroll to position [0, 0]
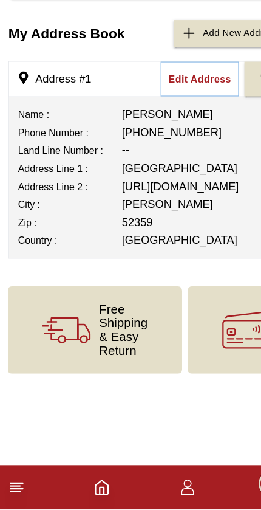
click at [159, 483] on icon "button" at bounding box center [165, 490] width 15 height 15
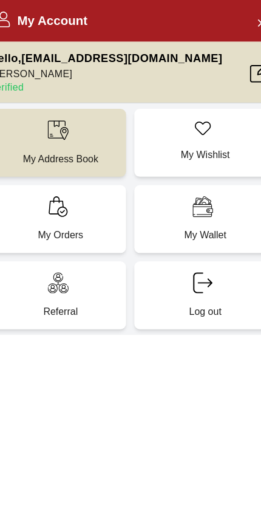
click at [195, 199] on div "My Wallet" at bounding box center [194, 192] width 120 height 60
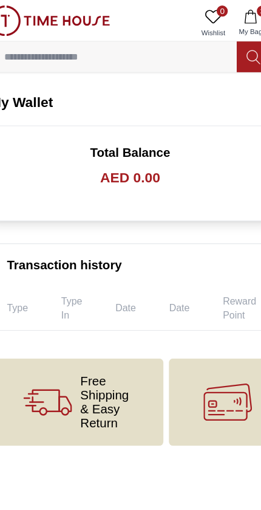
click at [222, 27] on span "My Bag" at bounding box center [236, 27] width 30 height 9
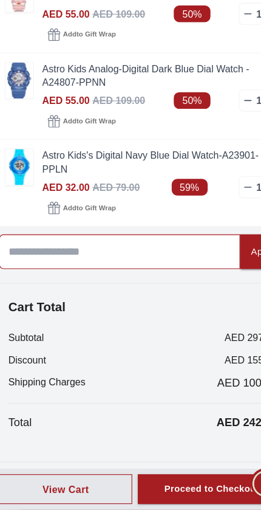
click at [37, 269] on input at bounding box center [111, 284] width 212 height 30
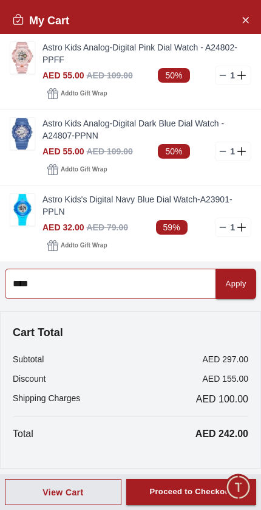
type input "****"
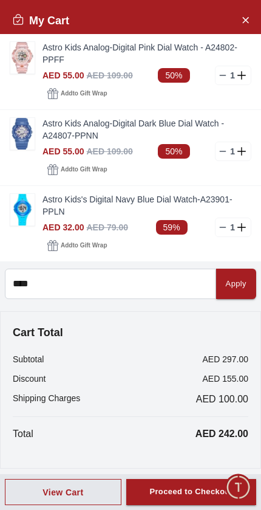
click at [232, 285] on div "Apply" at bounding box center [236, 284] width 21 height 14
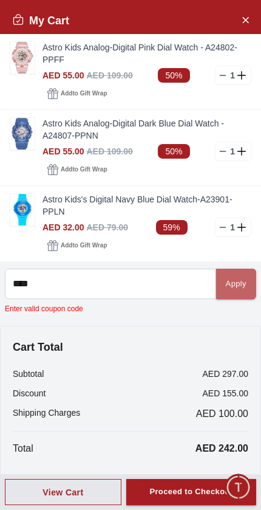
click at [235, 293] on button "Apply" at bounding box center [236, 284] width 40 height 30
click at [212, 355] on h4 "Cart Total" at bounding box center [131, 347] width 236 height 17
click at [54, 496] on div "View Cart" at bounding box center [63, 492] width 41 height 12
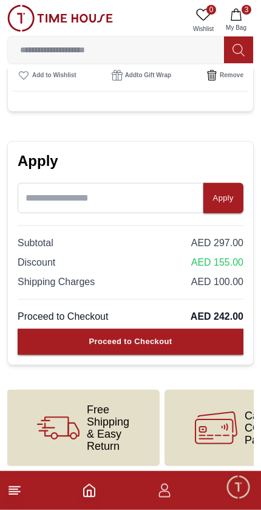
scroll to position [434, 0]
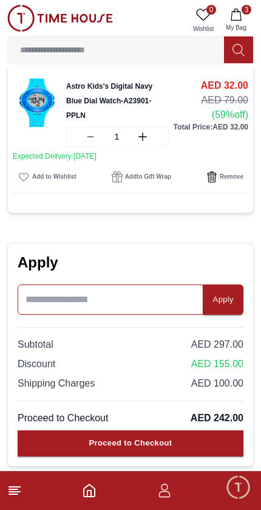
click at [166, 305] on input at bounding box center [111, 300] width 186 height 30
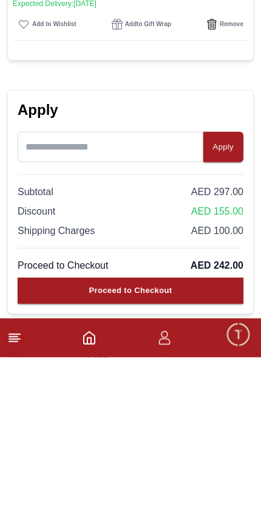
click at [215, 293] on div "Apply" at bounding box center [223, 300] width 21 height 14
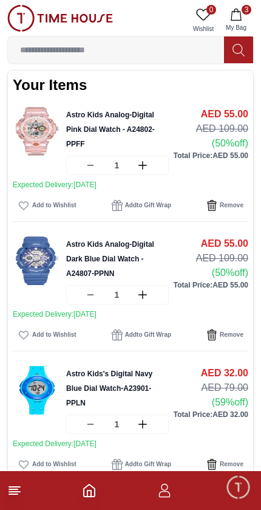
scroll to position [0, 0]
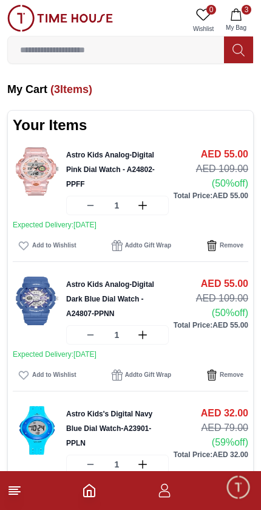
click at [81, 158] on link "Astro Kids Analog-Digital Pink Dial Watch - A24802-PPFF" at bounding box center [110, 170] width 89 height 38
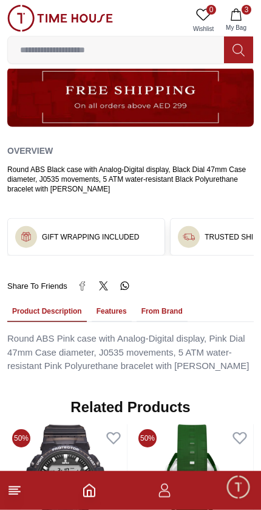
scroll to position [705, 0]
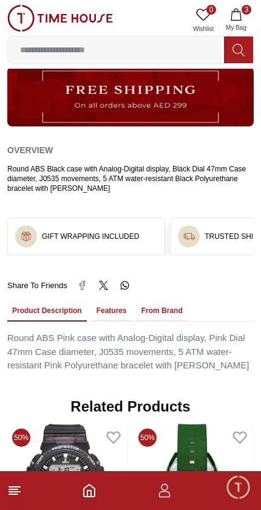
click at [241, 24] on span "My Bag" at bounding box center [236, 27] width 30 height 9
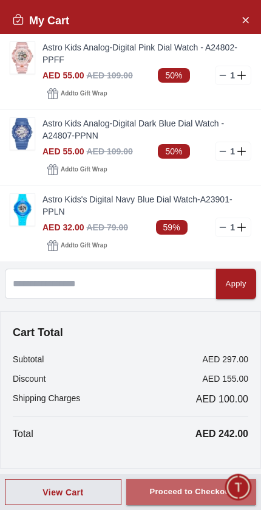
click at [196, 495] on div "Proceed to Checkout" at bounding box center [191, 492] width 83 height 14
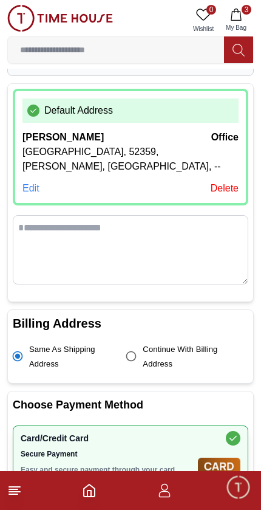
scroll to position [130, 0]
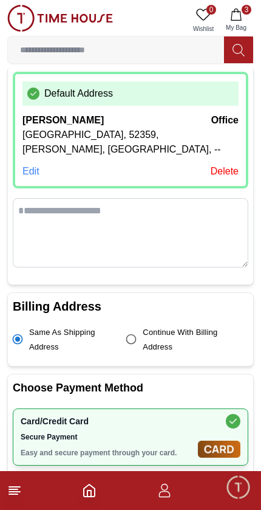
click at [116, 339] on span "Same as Shipping Address" at bounding box center [73, 339] width 88 height 29
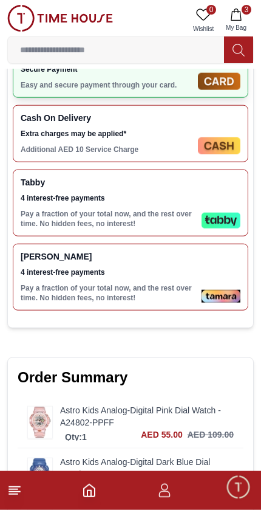
click at [221, 194] on div "Tabby 4 interest-free payments Pay a fraction of your total now, and the rest o…" at bounding box center [131, 203] width 236 height 67
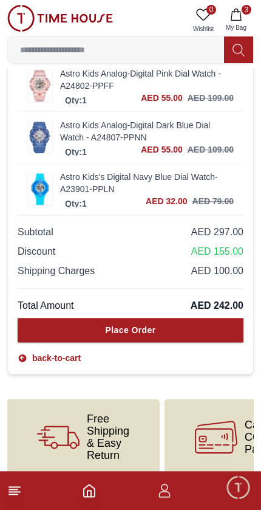
scroll to position [888, 0]
click at [206, 333] on button "Place Order" at bounding box center [131, 330] width 226 height 24
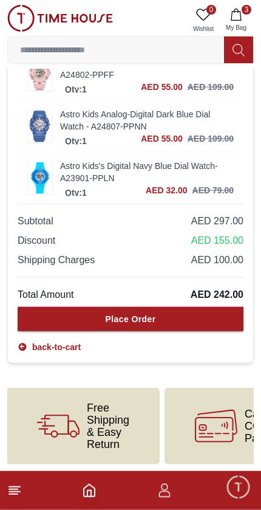
scroll to position [846, 0]
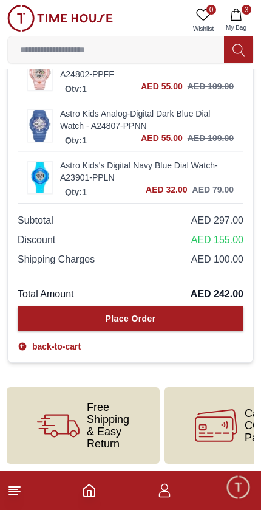
click at [209, 319] on button "Place Order" at bounding box center [131, 318] width 226 height 24
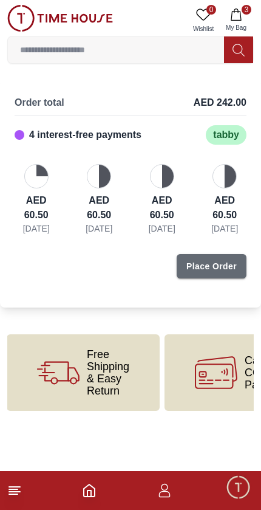
click at [219, 272] on div "Place Order" at bounding box center [212, 266] width 50 height 12
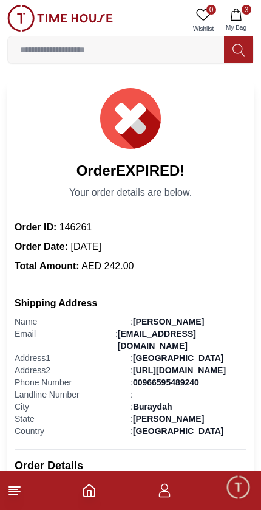
click at [241, 15] on icon "button" at bounding box center [236, 15] width 10 height 12
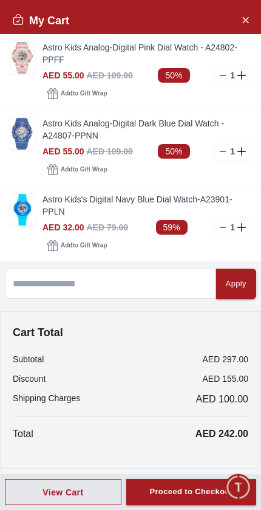
click at [197, 406] on span "AED 100.00" at bounding box center [222, 399] width 52 height 15
click at [247, 21] on icon "Close Account" at bounding box center [245, 19] width 5 height 5
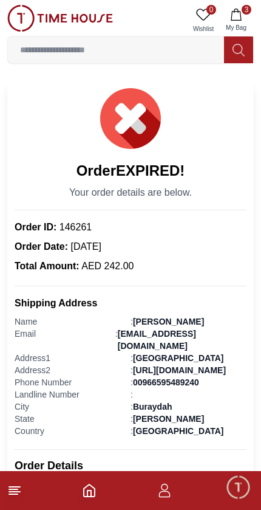
click at [148, 496] on footer "3" at bounding box center [130, 490] width 261 height 39
click at [162, 496] on icon "button" at bounding box center [165, 490] width 15 height 15
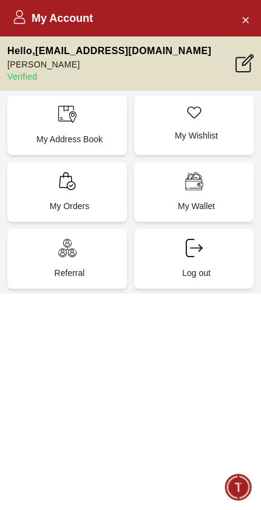
click at [46, 49] on p "Hello , [EMAIL_ADDRESS][DOMAIN_NAME]" at bounding box center [109, 51] width 204 height 15
click at [35, 57] on p "Hello , [EMAIL_ADDRESS][DOMAIN_NAME]" at bounding box center [109, 51] width 204 height 15
click at [199, 252] on icon at bounding box center [194, 248] width 18 height 18
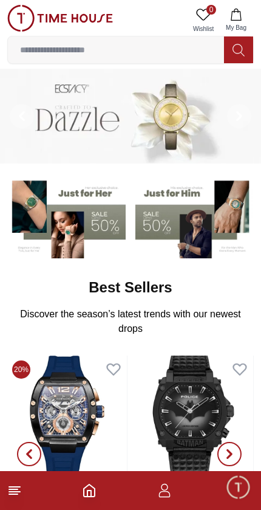
click at [160, 493] on icon "button" at bounding box center [165, 494] width 12 height 6
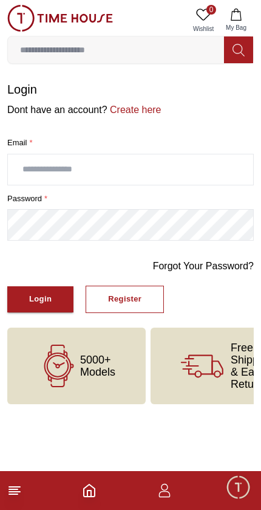
click at [142, 298] on button "Register" at bounding box center [125, 299] width 78 height 27
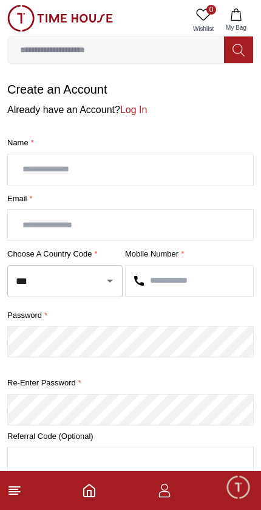
click at [158, 492] on icon "button" at bounding box center [165, 490] width 15 height 15
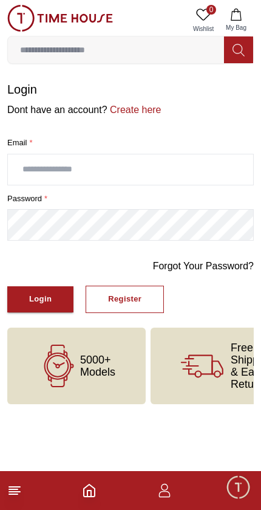
click at [27, 165] on input "text" at bounding box center [131, 169] width 246 height 30
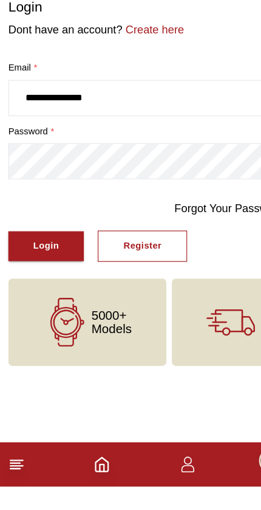
click at [34, 286] on button "Login" at bounding box center [40, 299] width 66 height 26
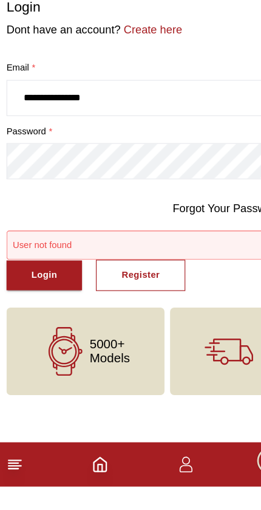
click at [43, 154] on input "**********" at bounding box center [131, 169] width 246 height 30
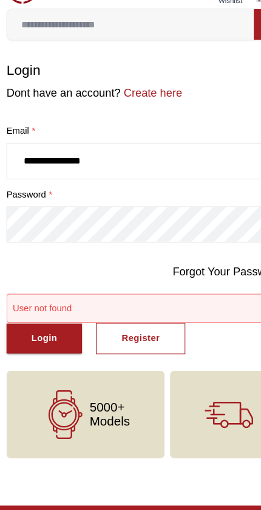
click at [47, 154] on input "**********" at bounding box center [131, 169] width 246 height 30
type input "**********"
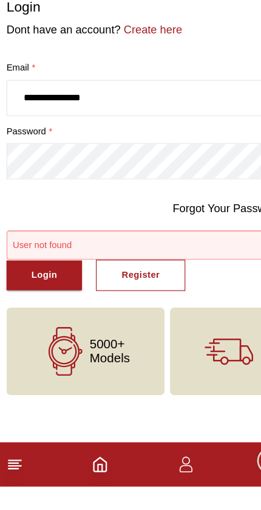
click at [29, 318] on div "Login" at bounding box center [40, 325] width 23 height 14
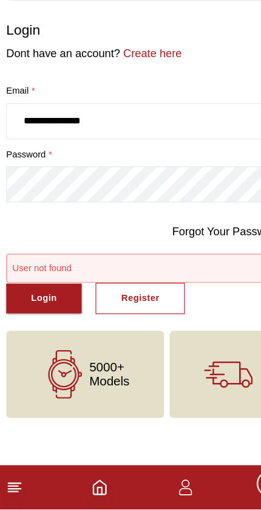
click at [30, 318] on div "Login" at bounding box center [40, 325] width 23 height 14
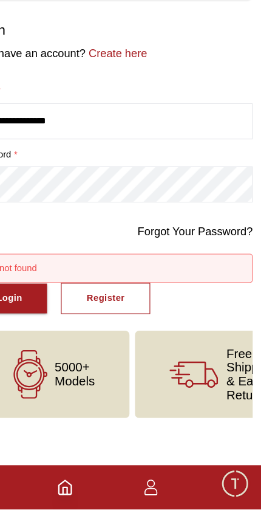
click at [197, 259] on link "Forgot Your Password?" at bounding box center [203, 266] width 101 height 15
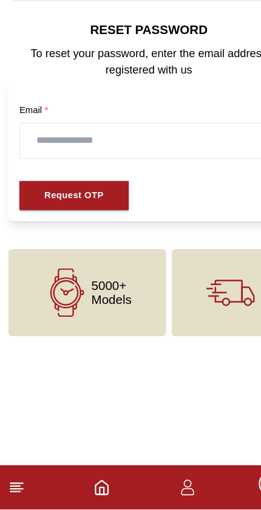
click at [35, 171] on input "text" at bounding box center [131, 186] width 226 height 30
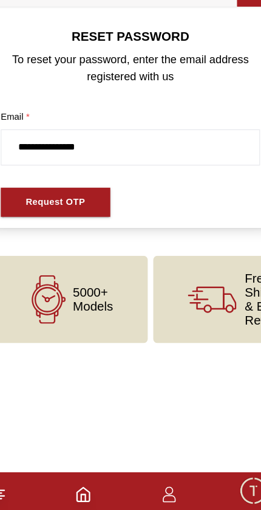
type input "**********"
click at [39, 228] on div "Request OTP" at bounding box center [65, 235] width 52 height 14
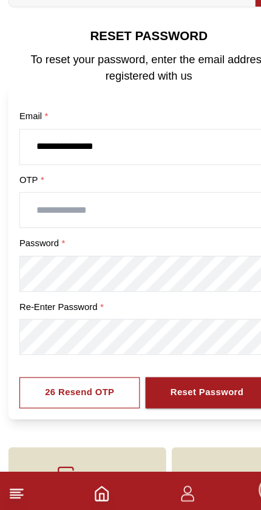
click at [40, 227] on input "text" at bounding box center [131, 242] width 226 height 30
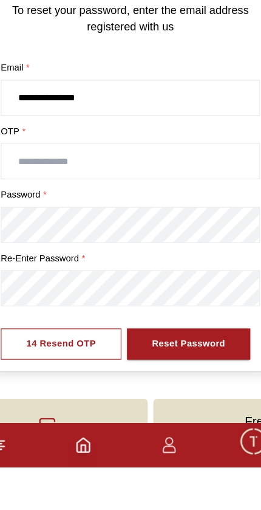
scroll to position [37, 0]
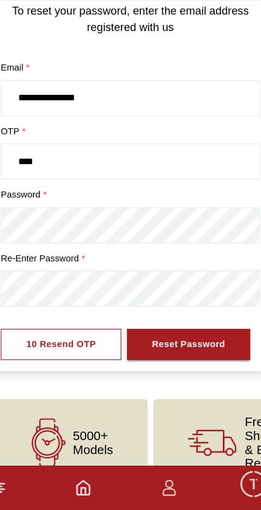
type input "****"
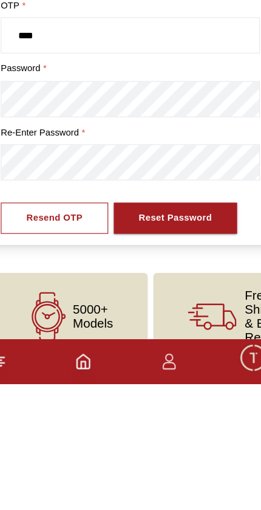
click at [178, 358] on div "Reset Password" at bounding box center [170, 365] width 64 height 14
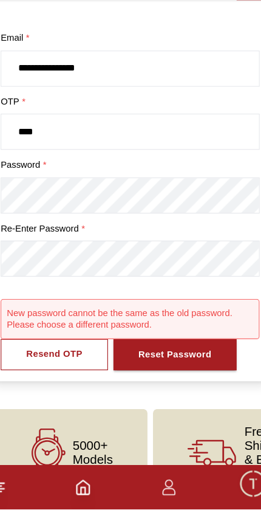
scroll to position [63, 0]
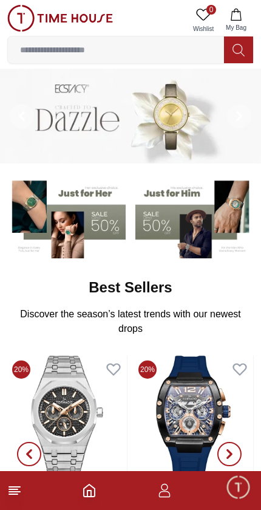
click at [164, 494] on icon "button" at bounding box center [165, 490] width 15 height 15
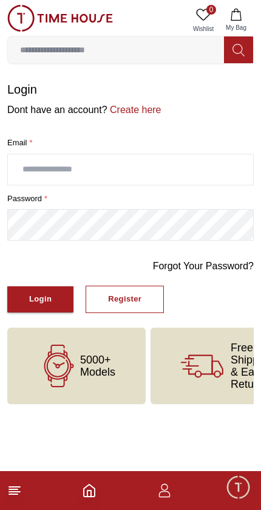
click at [36, 166] on input "text" at bounding box center [131, 169] width 246 height 30
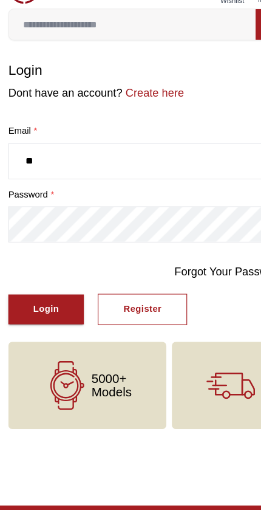
type input "*"
type input "**********"
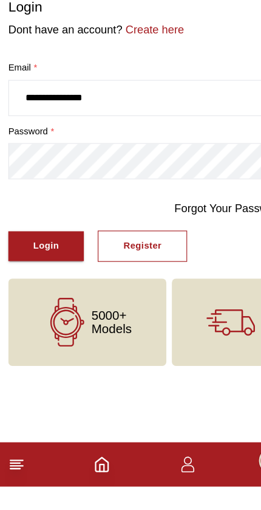
click at [36, 293] on div "Login" at bounding box center [40, 300] width 23 height 14
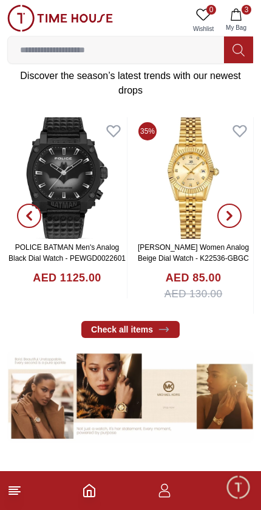
click at [91, 493] on icon "Home" at bounding box center [89, 490] width 15 height 15
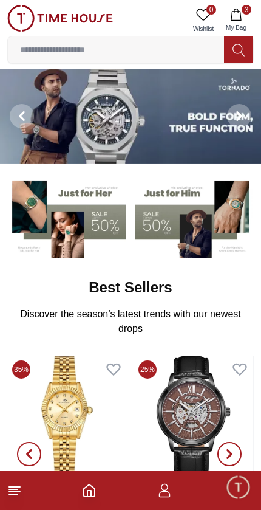
click at [18, 497] on icon at bounding box center [14, 490] width 15 height 15
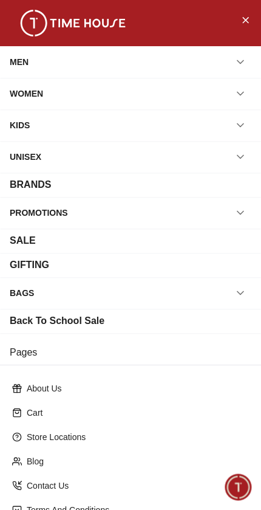
click at [14, 495] on div "Contact Us" at bounding box center [130, 486] width 247 height 22
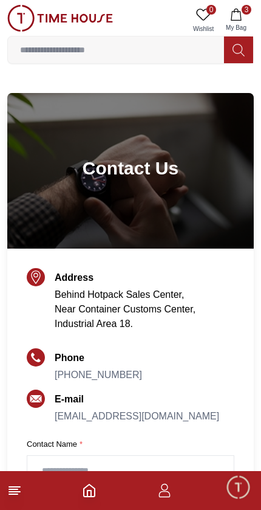
click at [96, 485] on icon "Home" at bounding box center [89, 490] width 15 height 15
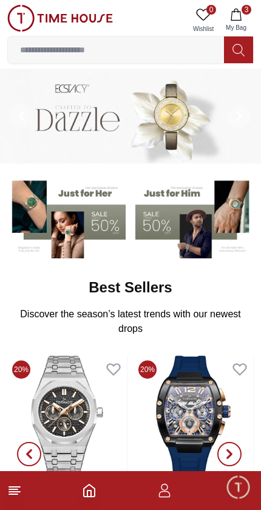
click at [86, 488] on icon "Home" at bounding box center [89, 491] width 11 height 12
click at [91, 486] on icon "Home" at bounding box center [89, 491] width 11 height 12
click at [9, 494] on line at bounding box center [13, 494] width 9 height 0
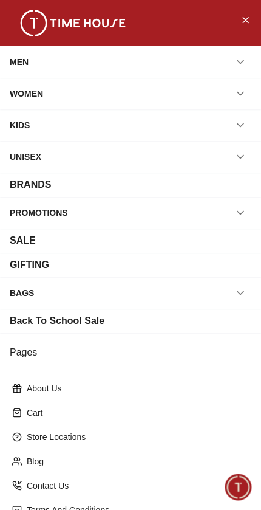
click at [12, 500] on div "Terms And Conditions" at bounding box center [130, 510] width 247 height 22
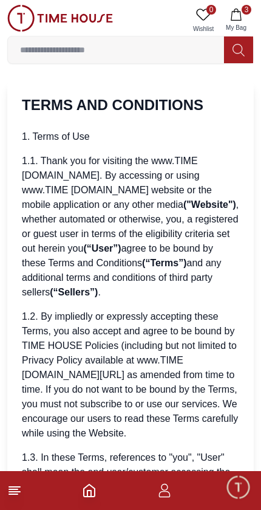
click at [15, 492] on line at bounding box center [14, 492] width 11 height 0
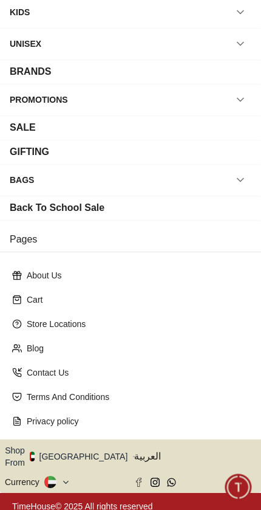
scroll to position [113, 0]
click at [58, 476] on button at bounding box center [57, 482] width 26 height 12
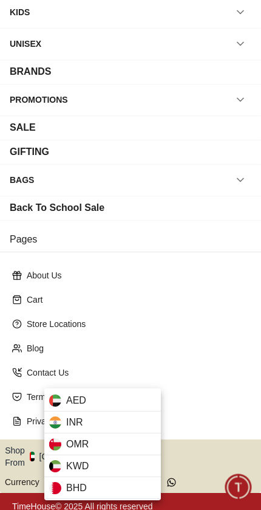
click at [172, 364] on div at bounding box center [130, 255] width 261 height 510
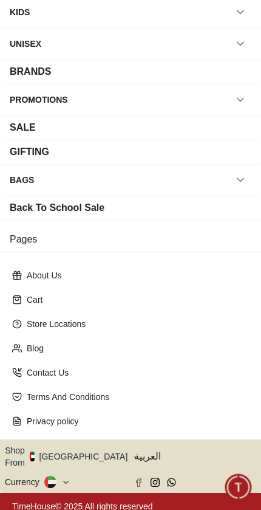
click at [192, 344] on p "Blog" at bounding box center [136, 348] width 218 height 12
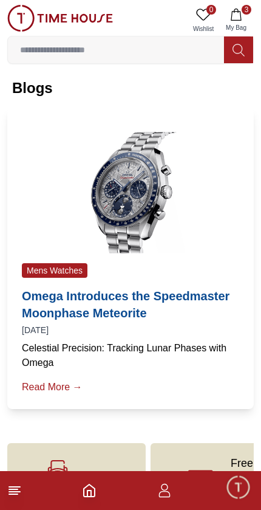
click at [9, 497] on icon at bounding box center [14, 490] width 15 height 15
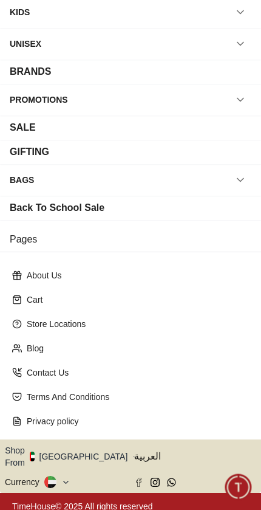
scroll to position [113, 0]
click at [153, 454] on span "العربية" at bounding box center [195, 456] width 122 height 15
click at [148, 451] on span "العربية" at bounding box center [195, 456] width 122 height 15
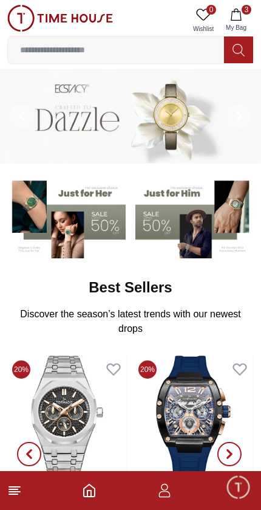
click at [164, 493] on icon "button" at bounding box center [165, 490] width 15 height 15
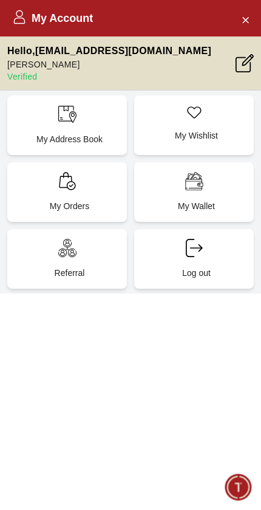
click at [63, 130] on div "My Address Book" at bounding box center [67, 125] width 120 height 60
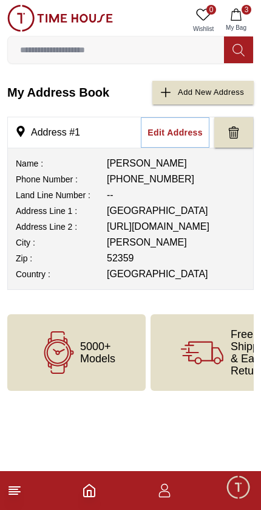
click at [254, 21] on button "3 My Bag" at bounding box center [236, 20] width 35 height 31
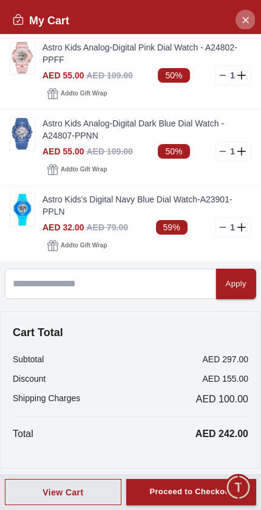
click at [249, 19] on icon "Close Account" at bounding box center [246, 19] width 10 height 15
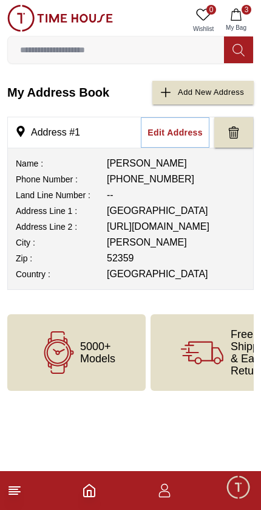
click at [171, 496] on icon "button" at bounding box center [165, 490] width 15 height 15
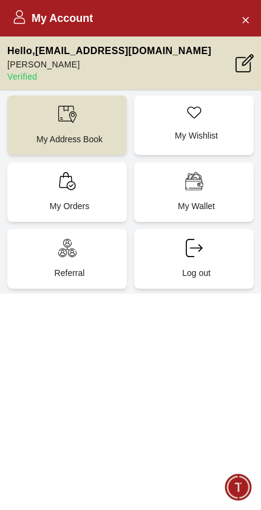
click at [243, 20] on icon "Close Account" at bounding box center [246, 19] width 10 height 15
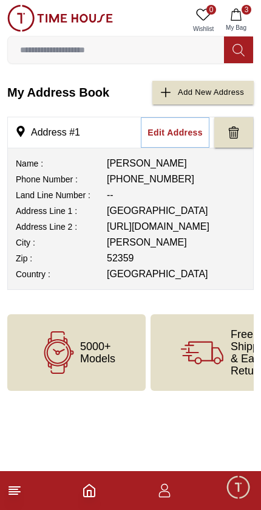
click at [82, 496] on icon "Home" at bounding box center [89, 490] width 15 height 15
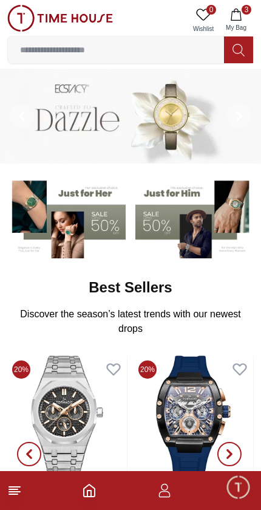
click at [16, 492] on line at bounding box center [14, 492] width 11 height 0
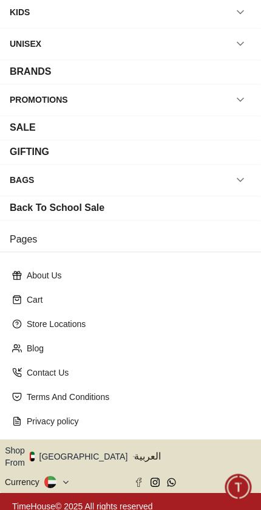
scroll to position [113, 0]
click at [88, 452] on button "Shop From [GEOGRAPHIC_DATA]" at bounding box center [71, 457] width 132 height 24
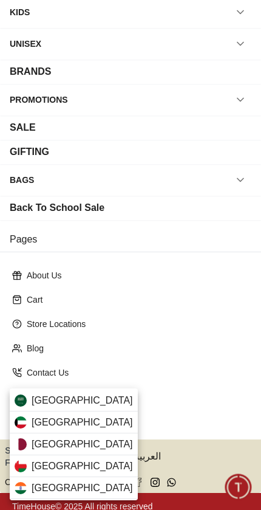
click at [100, 400] on div "[GEOGRAPHIC_DATA]" at bounding box center [74, 401] width 128 height 22
